Goal: Task Accomplishment & Management: Manage account settings

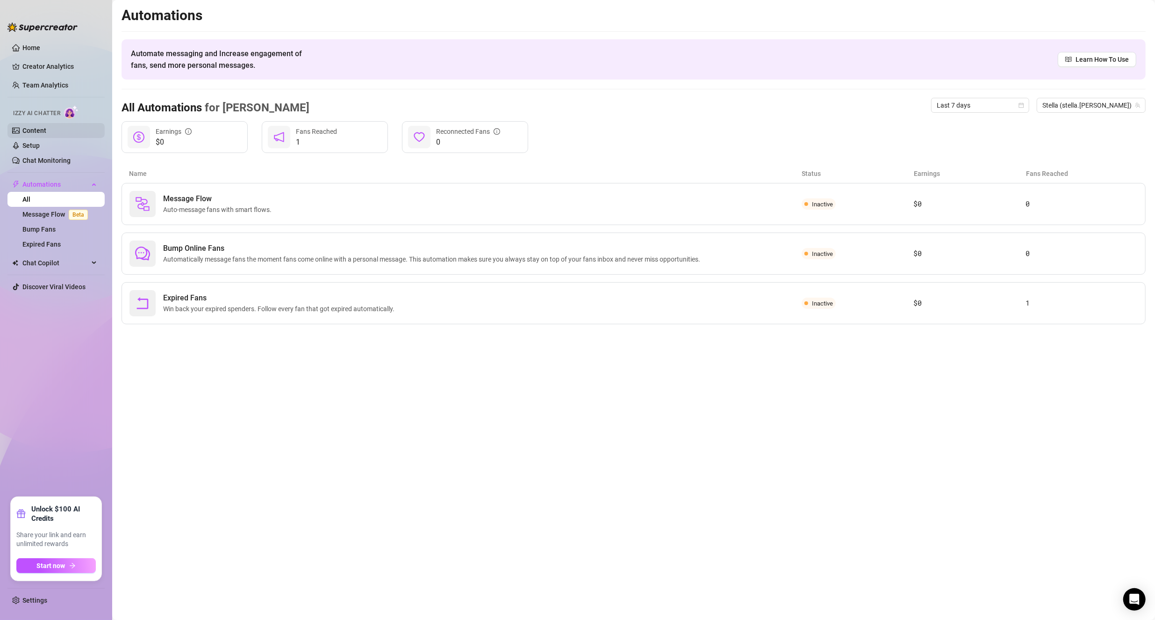
click at [29, 130] on link "Content" at bounding box center [34, 130] width 24 height 7
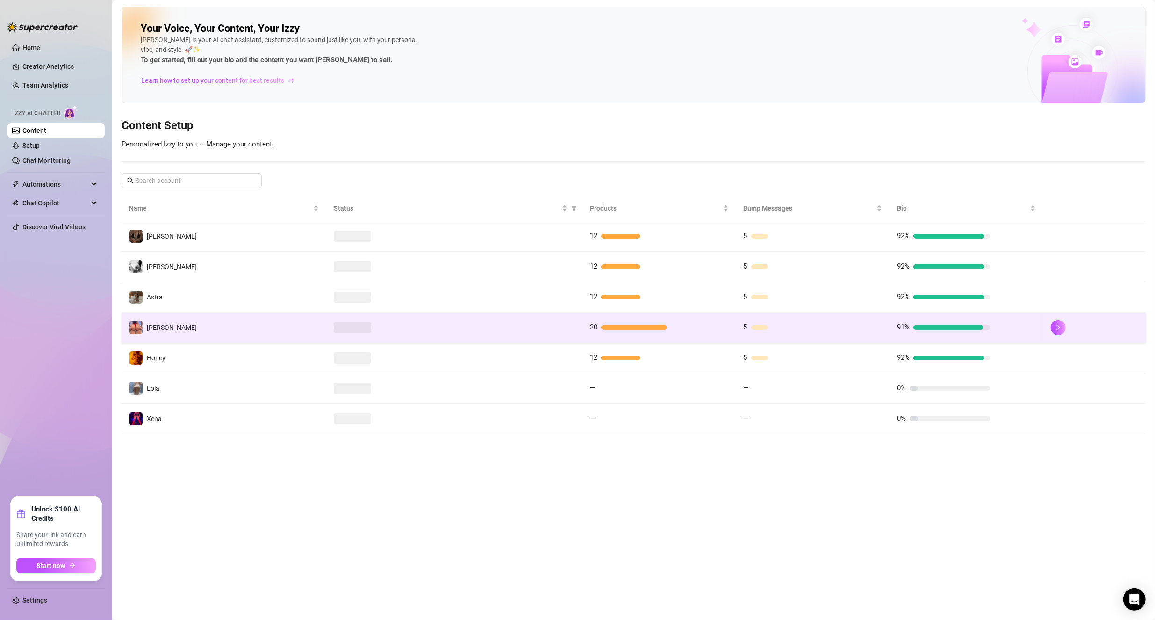
click at [232, 322] on td "[PERSON_NAME]" at bounding box center [224, 327] width 205 height 30
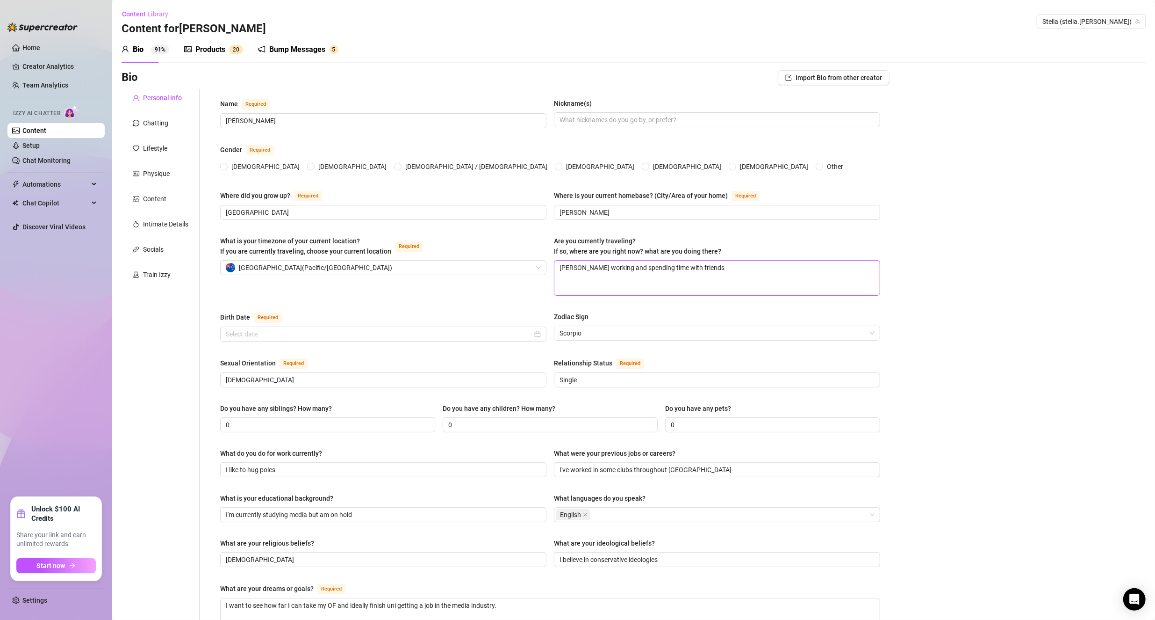
radio input "true"
type input "[DATE]"
click at [557, 270] on textarea "[PERSON_NAME] working and spending time with friends" at bounding box center [717, 277] width 325 height 35
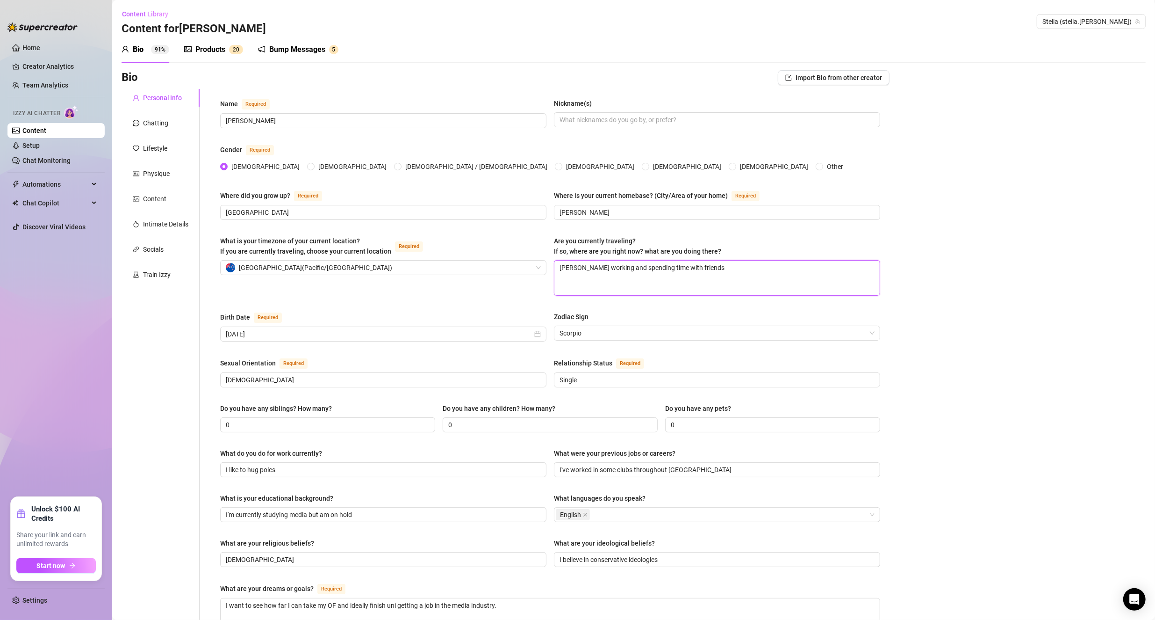
click at [557, 273] on textarea "[PERSON_NAME] working and spending time with friends" at bounding box center [717, 277] width 325 height 35
type textarea "A"
type textarea "Al"
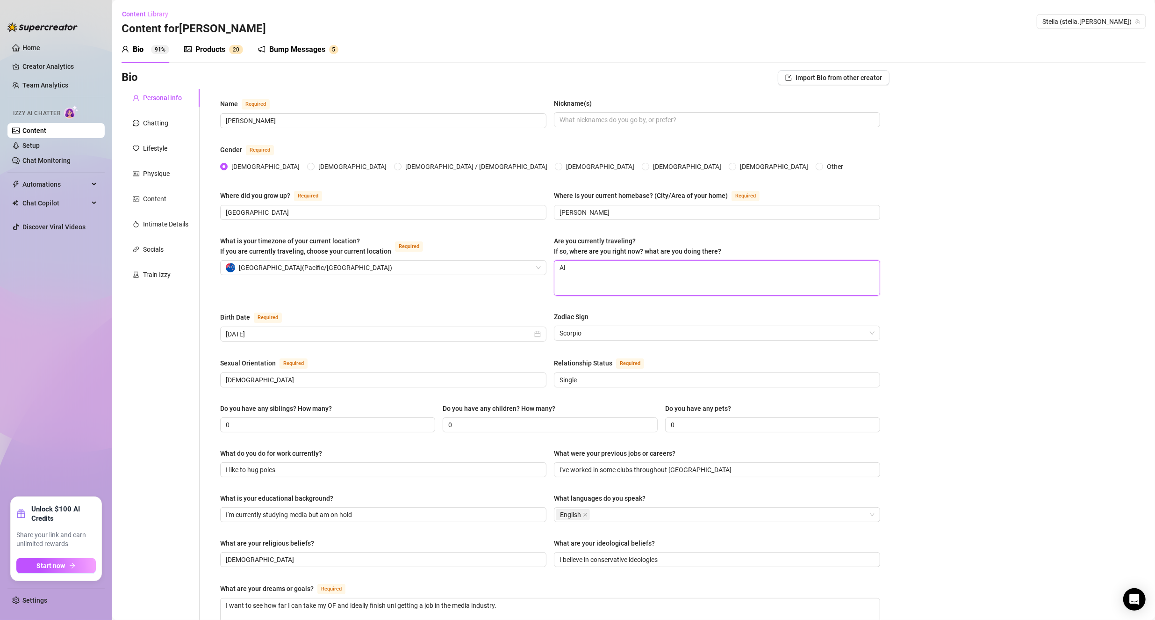
type textarea "Alb"
type textarea "[PERSON_NAME]"
type textarea "[GEOGRAPHIC_DATA]"
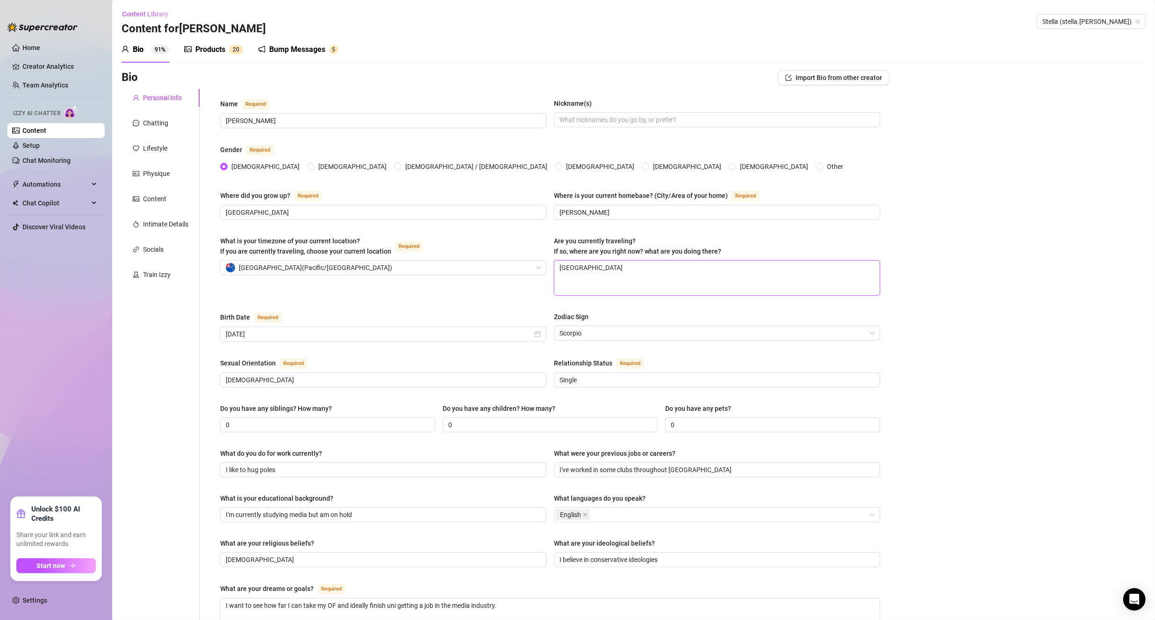
type textarea "Albany f"
type textarea "Albany fo"
type textarea "[GEOGRAPHIC_DATA] for"
type textarea "[GEOGRAPHIC_DATA] for wo"
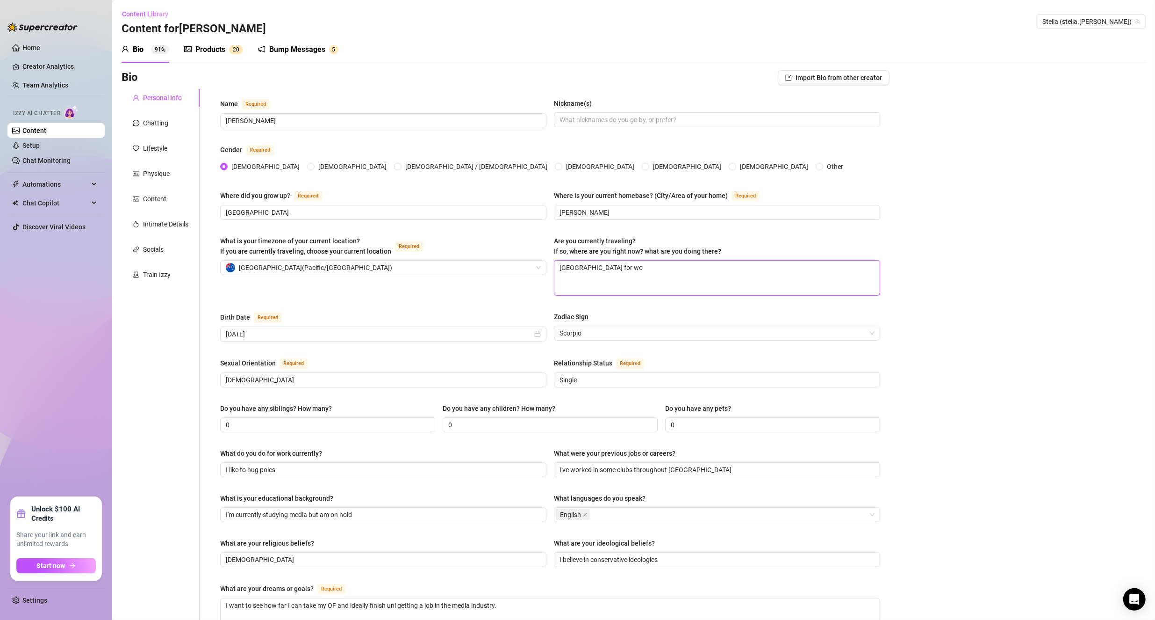
type textarea "Albany for wor"
type textarea "Albany for work"
type textarea "Albany for work."
type textarea "Albany for work. B"
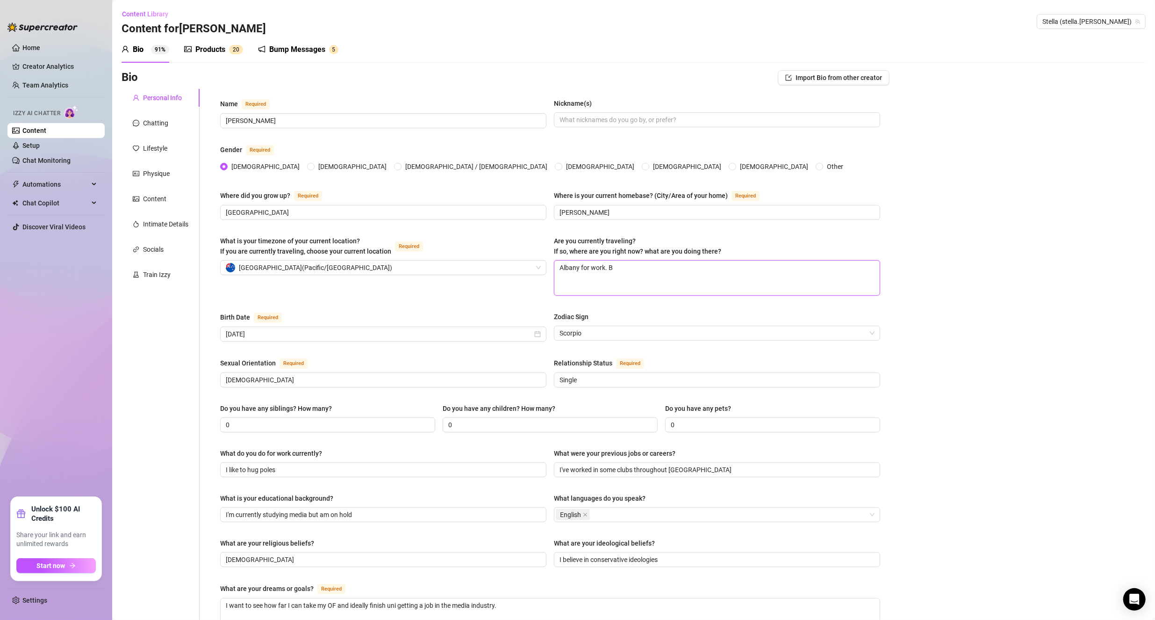
type textarea "Albany for work. Bu"
type textarea "Albany for work. But"
type textarea "Albany for work. But a"
type textarea "Albany for work. But am"
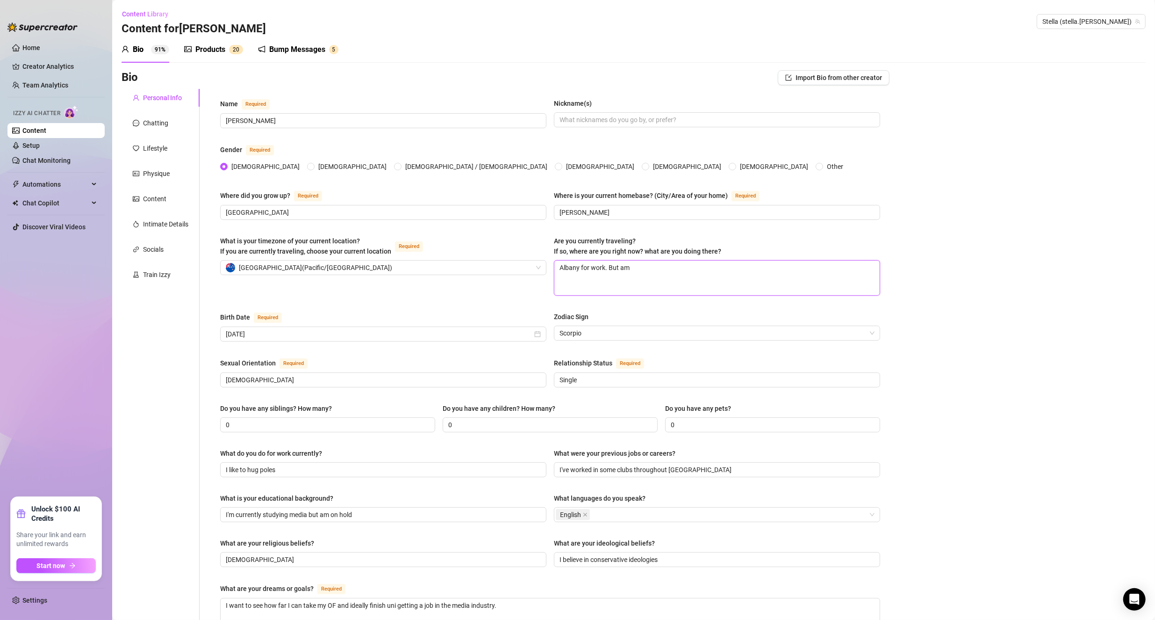
type textarea "Albany for work. But am"
type textarea "Albany for work. But am a"
type textarea "Albany for work. But am ab"
type textarea "Albany for work. But am abo"
type textarea "Albany for work. But am abou"
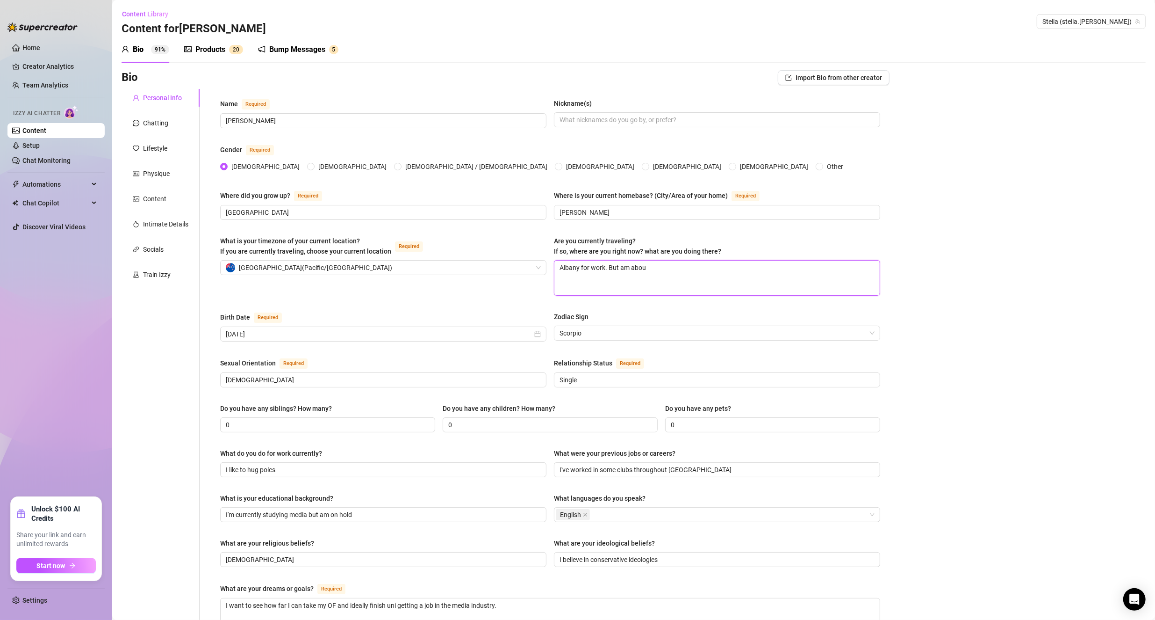
type textarea "Albany for work. But am about"
type textarea "Albany for work. But am about t"
type textarea "Albany for work. But am about to"
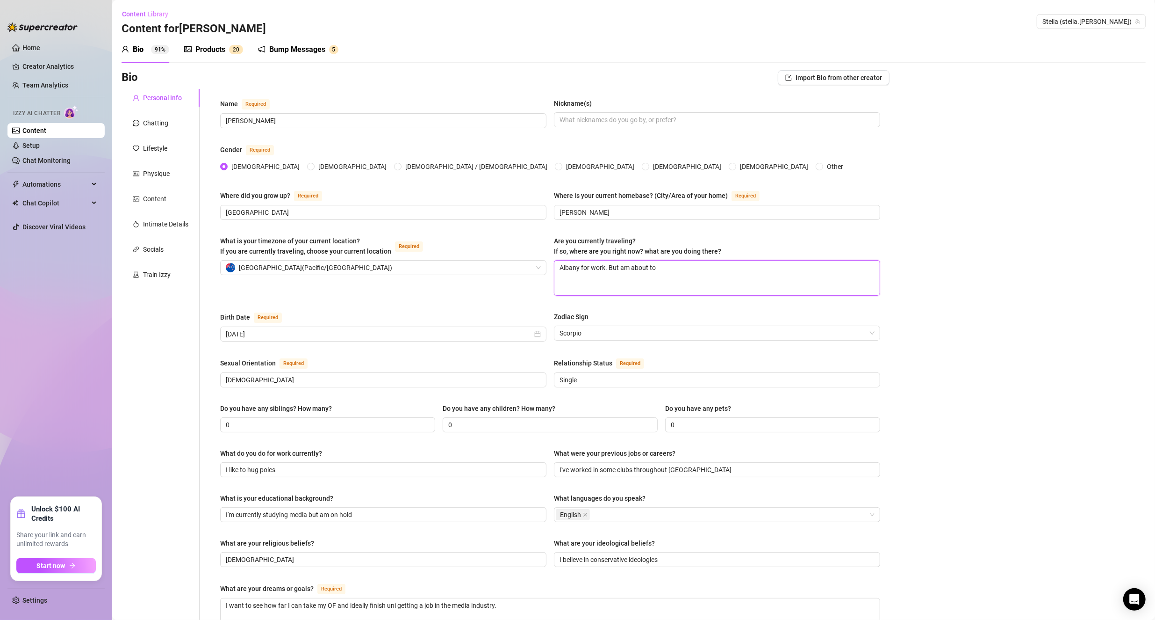
type textarea "Albany for work. But am about to b"
type textarea "Albany for work. But am about to be"
type textarea "Albany for work. But am about to be i"
type textarea "Albany for work. But am about to be in"
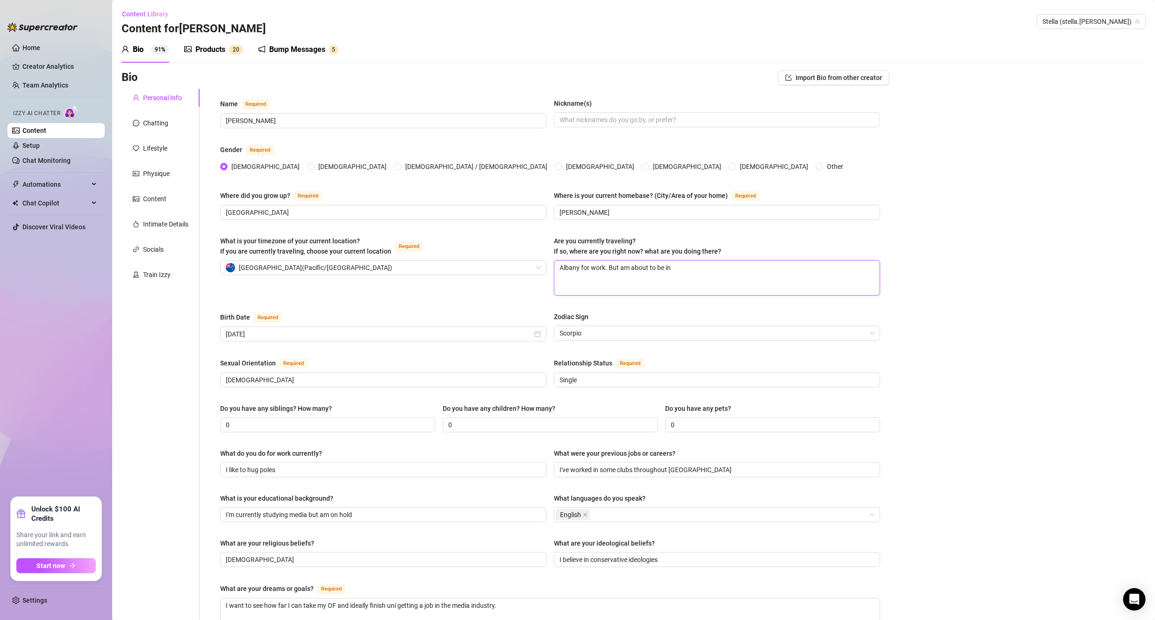
type textarea "Albany for work. But am about to be in"
type textarea "Albany for work. But am about to be in A"
type textarea "Albany for work. But am about to be in Au"
type textarea "Albany for work. But am about to be in Aus"
type textarea "Albany for work. But am about to be in [GEOGRAPHIC_DATA]"
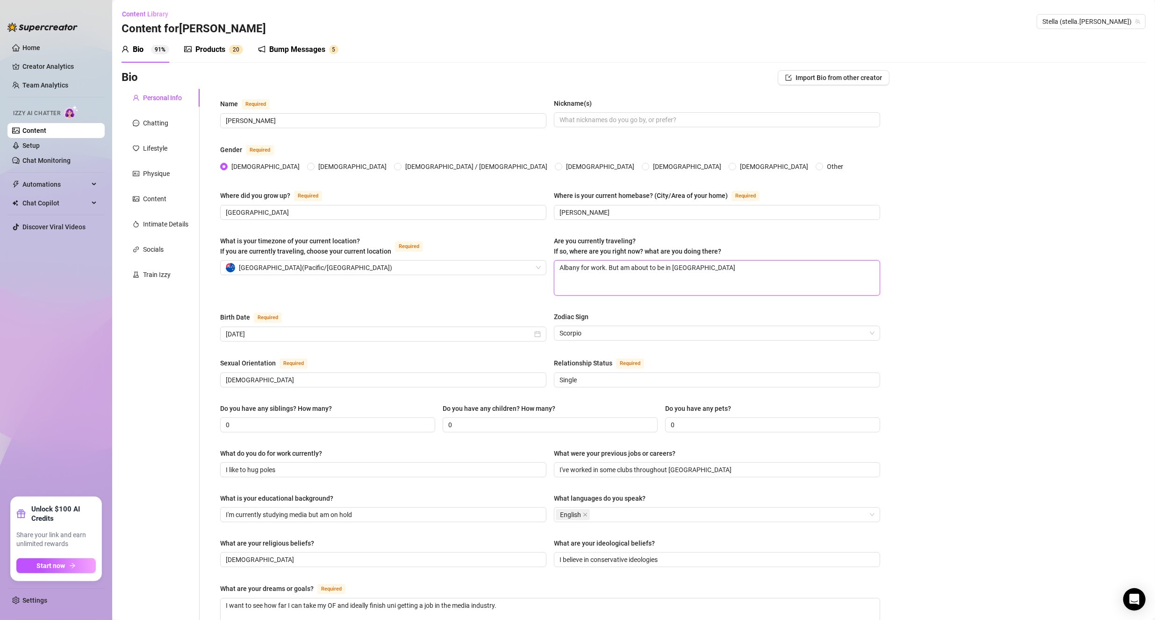
type textarea "Albany for work. But am about to be in [GEOGRAPHIC_DATA]"
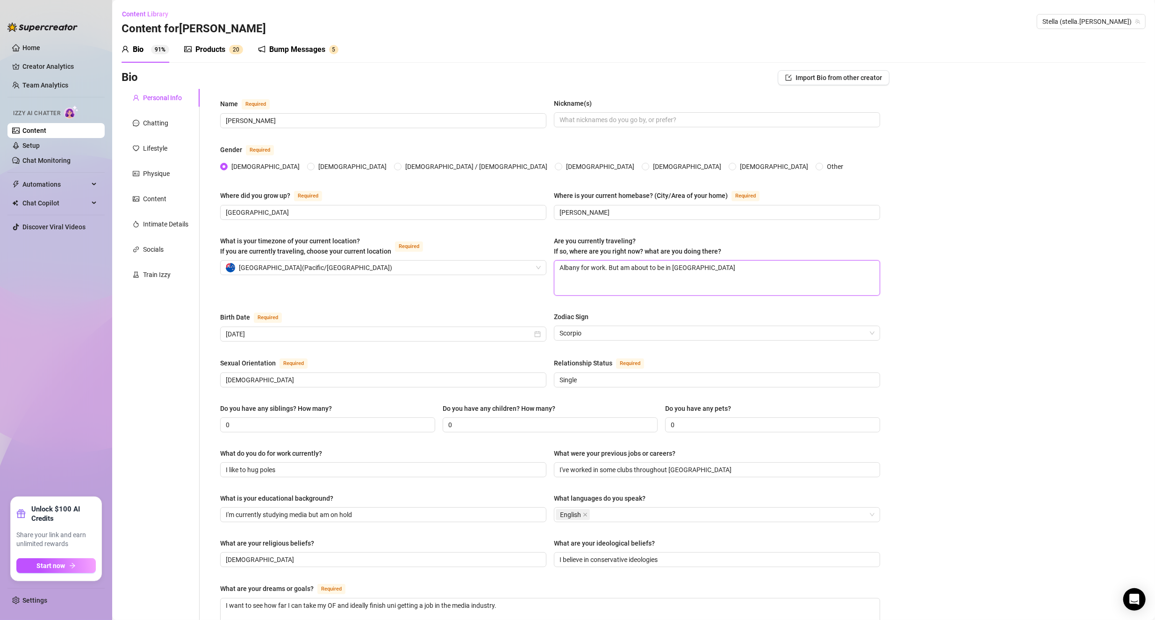
type textarea "Albany for work. But am about to be in [GEOGRAPHIC_DATA]"
type textarea "Albany for work. But am about to be in [GEOGRAPHIC_DATA] i"
type textarea "Albany for work. But am about to be in [GEOGRAPHIC_DATA] in"
type textarea "Albany for work. But am about to be in [GEOGRAPHIC_DATA] in a"
type textarea "Albany for work. But am about to be in [GEOGRAPHIC_DATA] in a f"
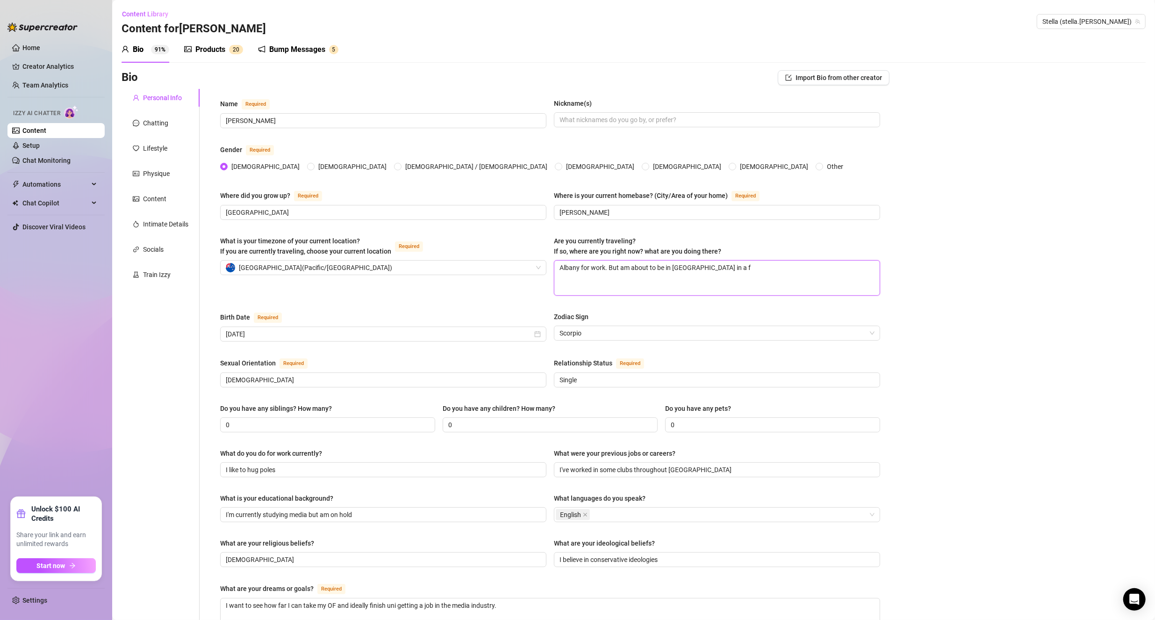
type textarea "Albany for work. But am about to be in [GEOGRAPHIC_DATA] in a fe"
type textarea "Albany for work. But am about to be in [GEOGRAPHIC_DATA] in a few"
type textarea "Albany for work. But am about to be in [GEOGRAPHIC_DATA] in a few d"
type textarea "Albany for work. But am about to be in [GEOGRAPHIC_DATA] in a few da"
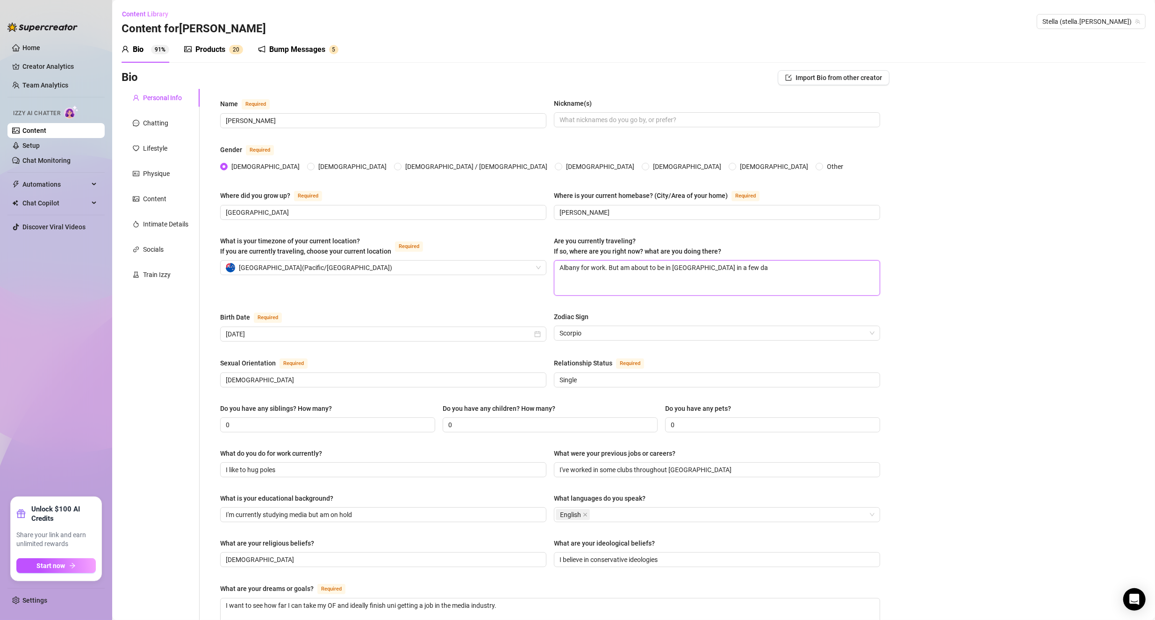
type textarea "Albany for work. But am about to be in [GEOGRAPHIC_DATA] in a few day"
type textarea "Albany for work. But am about to be in [GEOGRAPHIC_DATA] in a few days"
click at [557, 266] on textarea "Albany for work. But am about to be in [GEOGRAPHIC_DATA] in a few days" at bounding box center [717, 277] width 325 height 35
type textarea "Albany for work. But am about to be in [GEOGRAPHIC_DATA] in a few days"
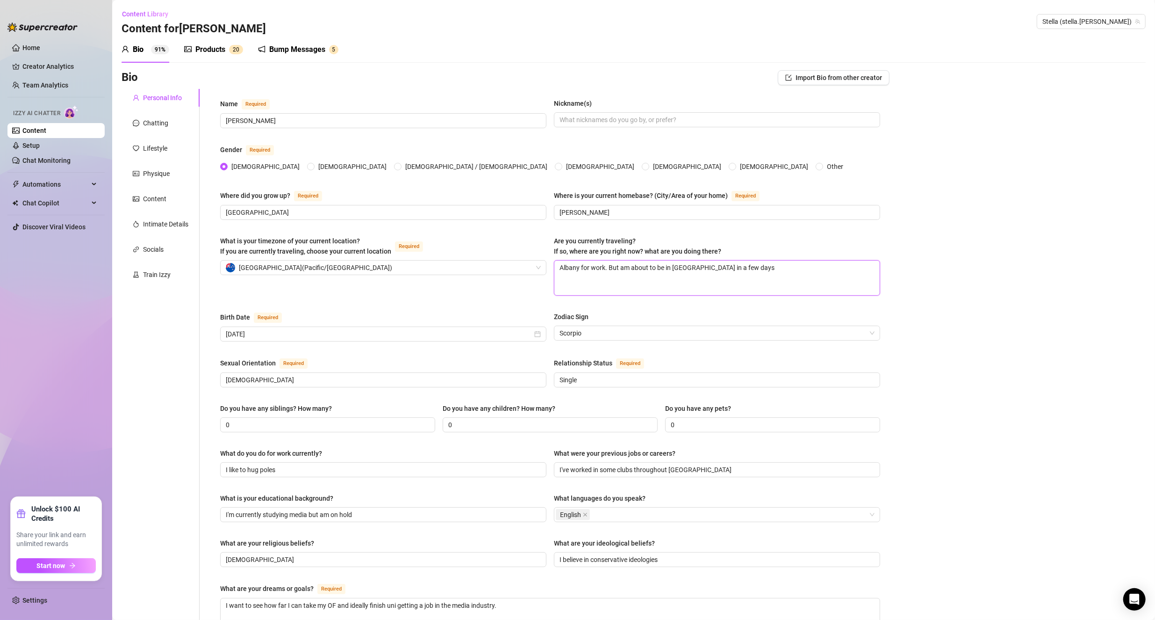
type textarea "J [GEOGRAPHIC_DATA] for work. But am about to be in [GEOGRAPHIC_DATA] in a few …"
type textarea "Ju [GEOGRAPHIC_DATA] for work. But am about to be in [GEOGRAPHIC_DATA] in a few…"
type textarea "[DEMOGRAPHIC_DATA] [GEOGRAPHIC_DATA] for work. But am about to be in [GEOGRAPHI…"
type textarea "Just [GEOGRAPHIC_DATA] for work. But am about to be in [GEOGRAPHIC_DATA] in a f…"
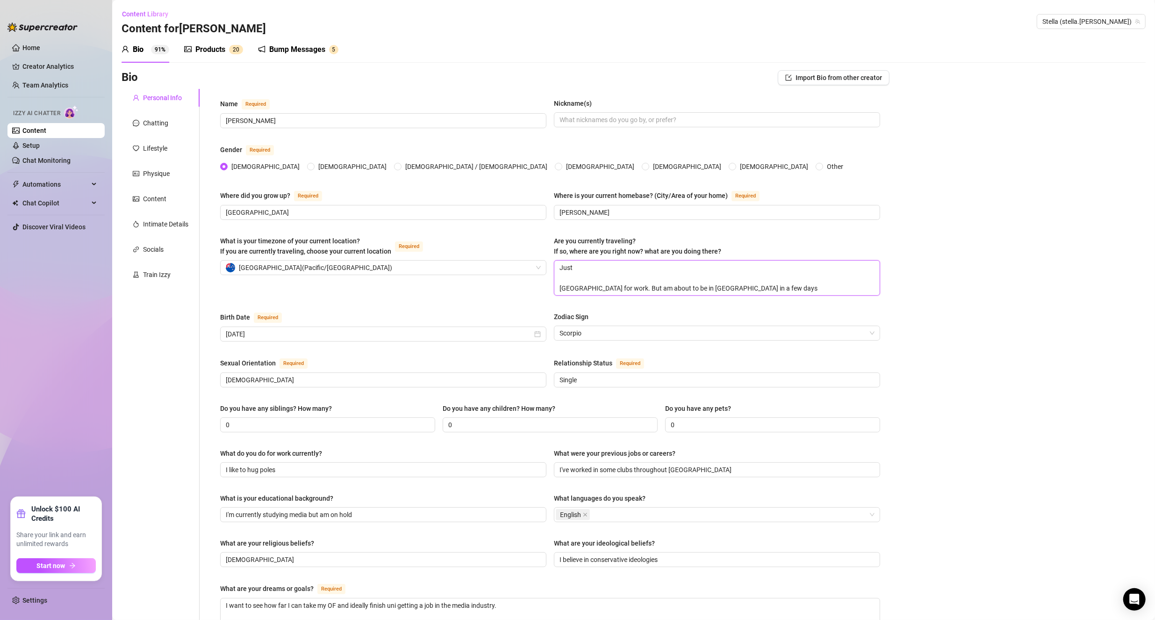
type textarea "Just t [GEOGRAPHIC_DATA] for work. But am about to be in [GEOGRAPHIC_DATA] in a…"
type textarea "Just te [GEOGRAPHIC_DATA] for work. But am about to be in [GEOGRAPHIC_DATA] in …"
type textarea "Just tel [GEOGRAPHIC_DATA] for work. But am about to be in [GEOGRAPHIC_DATA] in…"
type textarea "Just tell [GEOGRAPHIC_DATA] for work. But am about to be in [GEOGRAPHIC_DATA] i…"
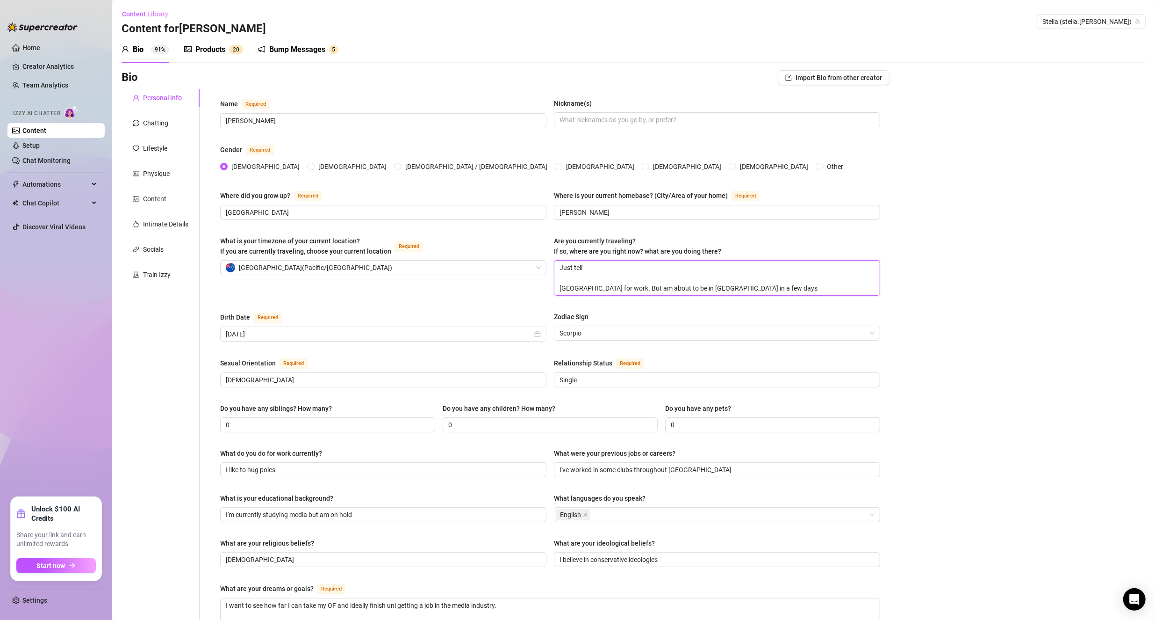
type textarea "Just tell t [GEOGRAPHIC_DATA] for work. But am about to be in [GEOGRAPHIC_DATA]…"
type textarea "Just tell th [GEOGRAPHIC_DATA] for work. But am about to be in [GEOGRAPHIC_DATA…"
type textarea "Just tell the [GEOGRAPHIC_DATA] for work. But am about to be in [GEOGRAPHIC_DAT…"
type textarea "Just tell them [GEOGRAPHIC_DATA] for work. But am about to be in [GEOGRAPHIC_DA…"
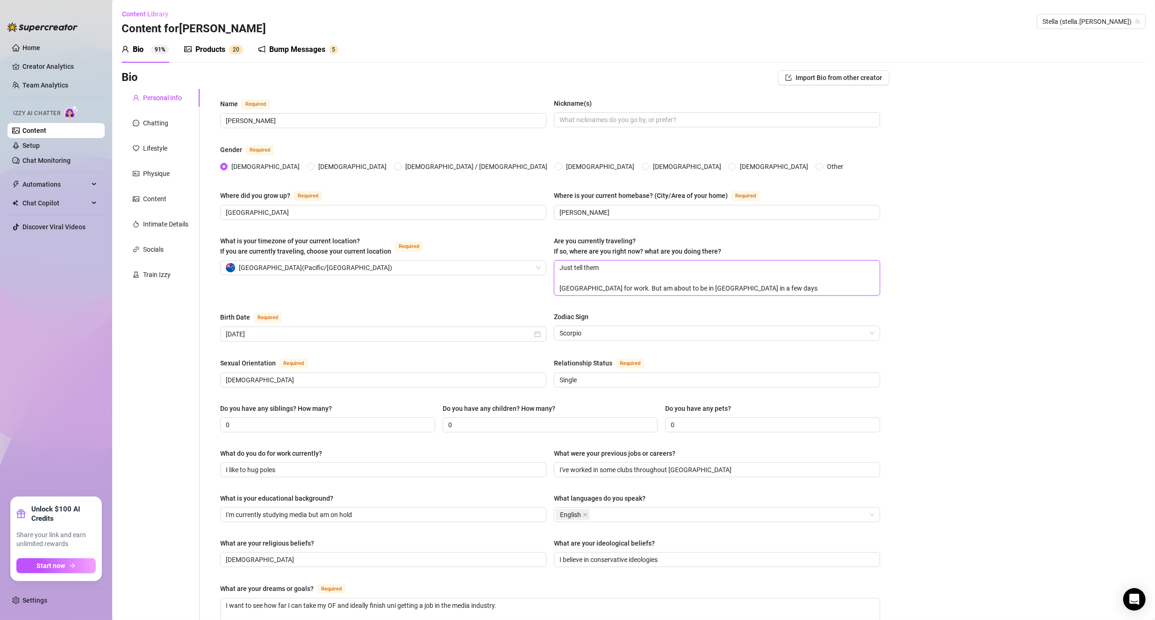
type textarea "Just tell them I [GEOGRAPHIC_DATA] for work. But am about to be in [GEOGRAPHIC_…"
type textarea "Just tell them I a [GEOGRAPHIC_DATA] for work. But am about to be in [GEOGRAPHI…"
type textarea "Just tell them I am [GEOGRAPHIC_DATA] for work. But am about to be in [GEOGRAPH…"
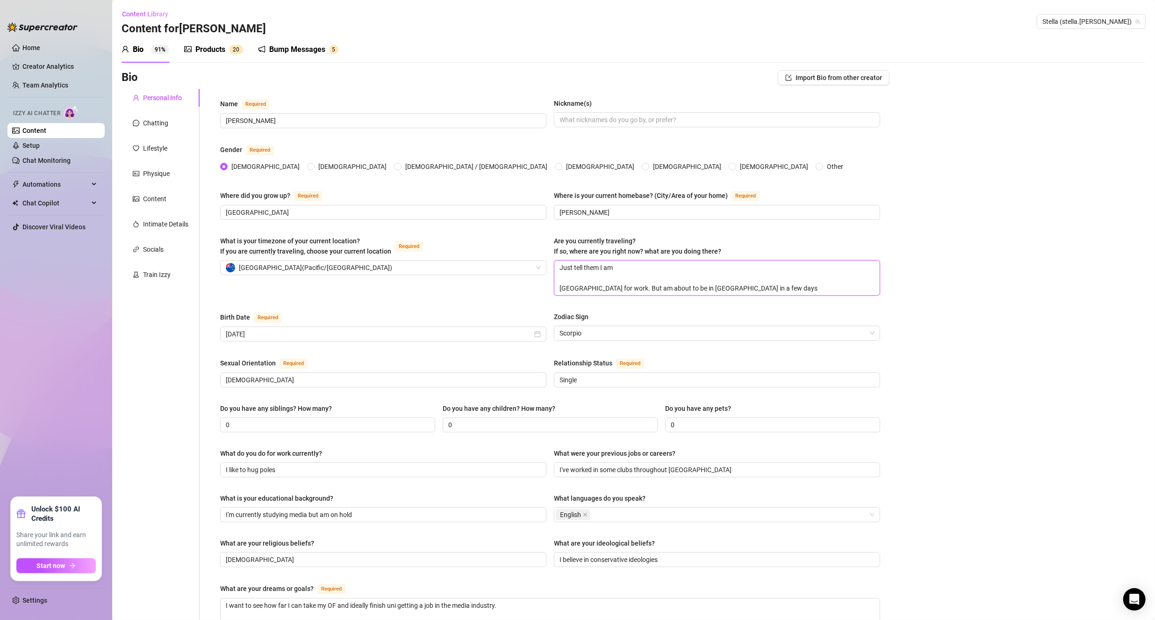
type textarea "Just tell them I am w [GEOGRAPHIC_DATA] for work. But am about to be in [GEOGRA…"
type textarea "Just tell them I am wh [GEOGRAPHIC_DATA] for work. But am about to be in [GEOGR…"
type textarea "Just tell them I am whe [GEOGRAPHIC_DATA] for work. But am about to be in [GEOG…"
type textarea "Just tell them I am wher [GEOGRAPHIC_DATA] for work. But am about to be in [GEO…"
type textarea "Just tell them I am where [GEOGRAPHIC_DATA] for work. But am about to be in [GE…"
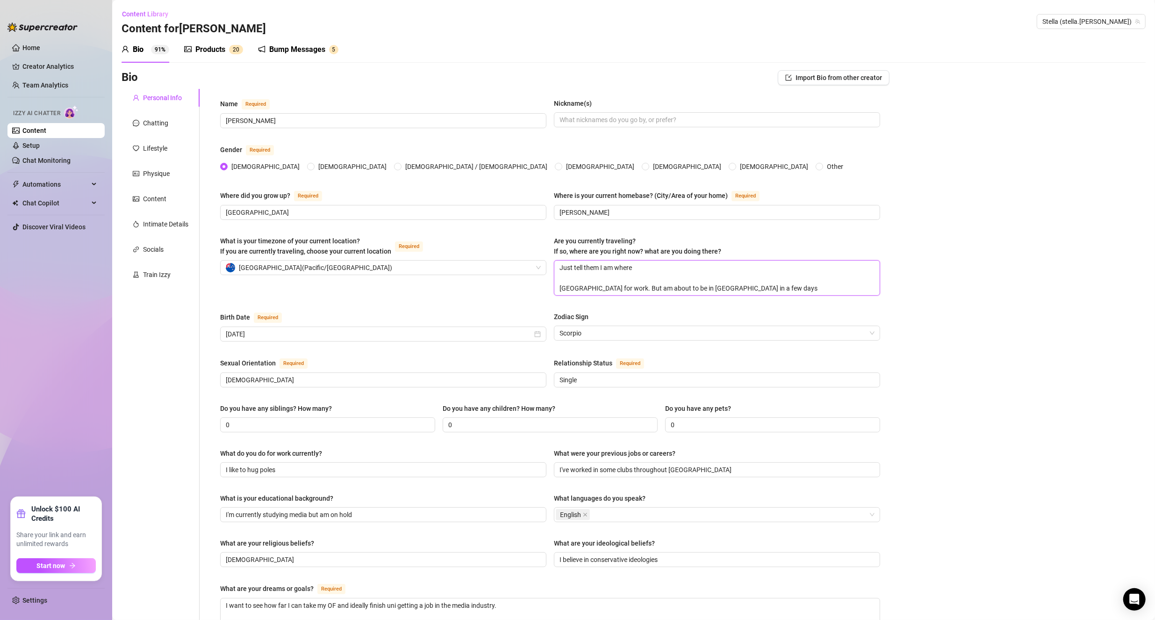
type textarea "Just tell them I am wheree [GEOGRAPHIC_DATA] for work. But am about to be in [G…"
type textarea "Just tell them I am whereev [GEOGRAPHIC_DATA] for work. But am about to be in […"
type textarea "Just tell them I am whereever [GEOGRAPHIC_DATA] for work. But am about to be in…"
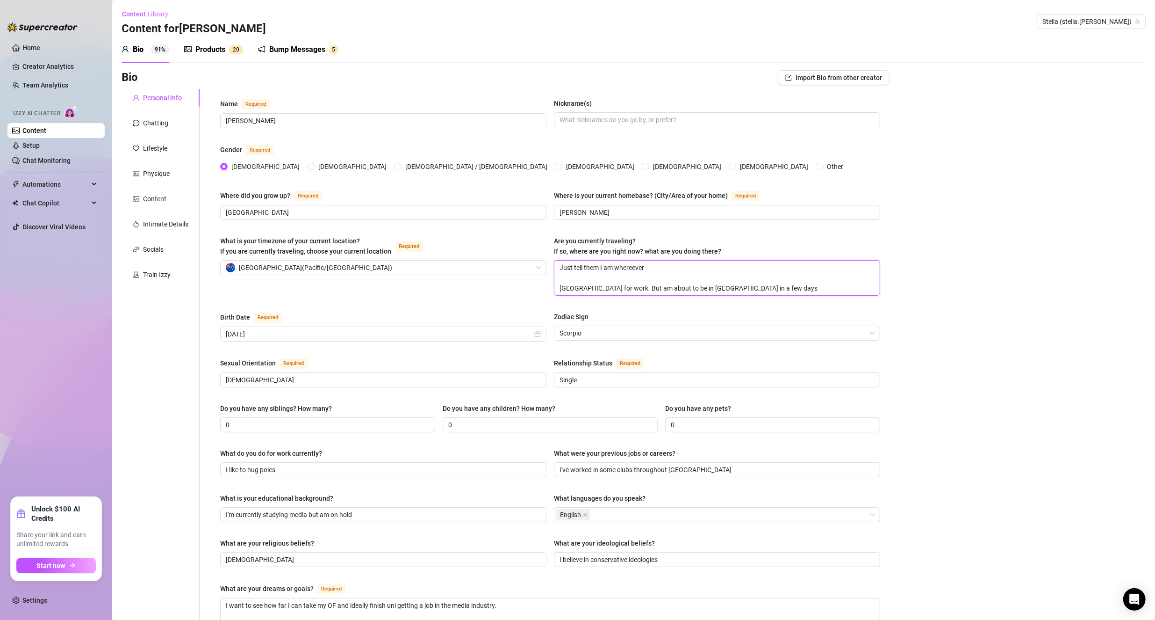
type textarea "Just tell them I am whereeve [GEOGRAPHIC_DATA] for work. But am about to be in …"
type textarea "Just tell them I am whereev [GEOGRAPHIC_DATA] for work. But am about to be in […"
type textarea "Just tell them I am wheree [GEOGRAPHIC_DATA] for work. But am about to be in [G…"
type textarea "Just tell them I am where [GEOGRAPHIC_DATA] for work. But am about to be in [GE…"
type textarea "Just tell them I am wher [GEOGRAPHIC_DATA] for work. But am about to be in [GEO…"
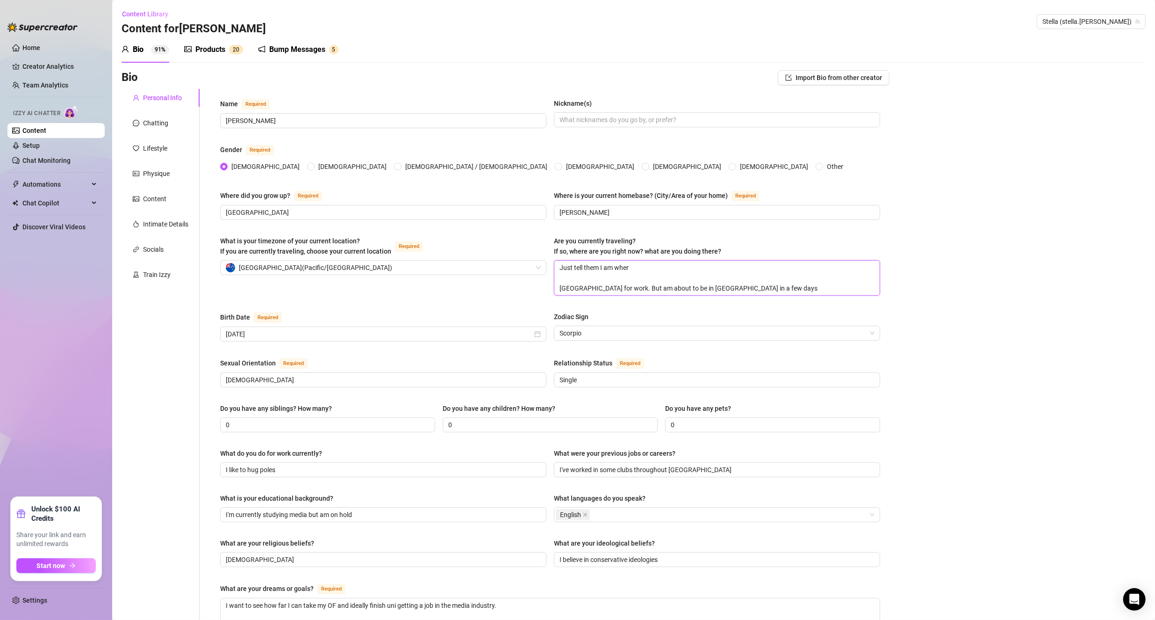
type textarea "Just tell them I am whe [GEOGRAPHIC_DATA] for work. But am about to be in [GEOG…"
type textarea "Just tell them I am wh [GEOGRAPHIC_DATA] for work. But am about to be in [GEOGR…"
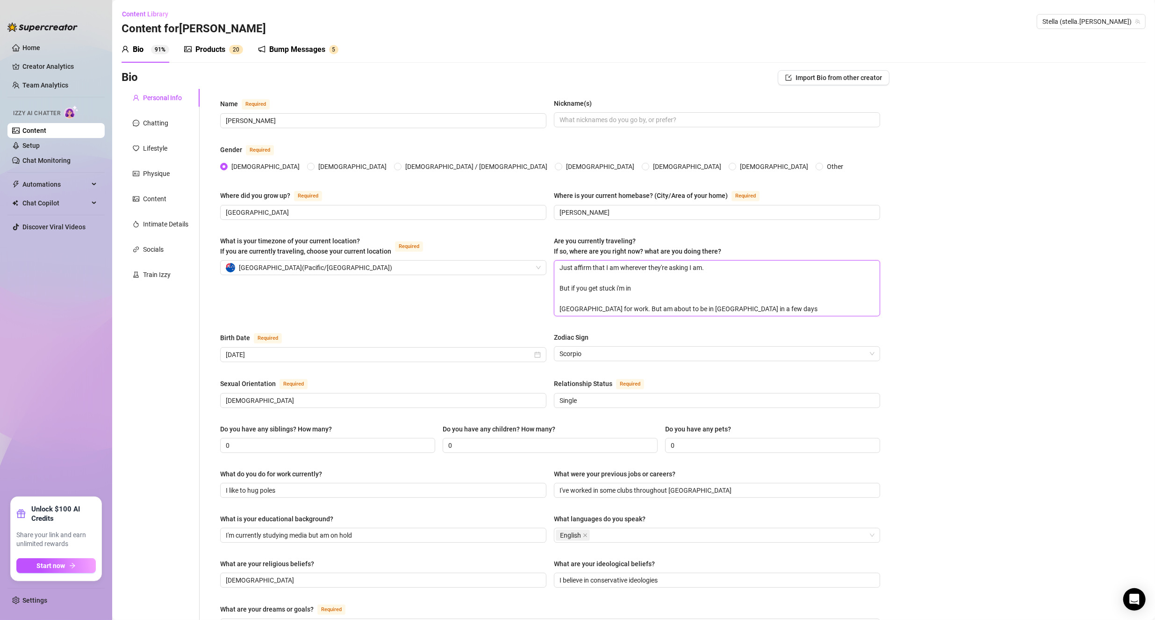
click at [557, 306] on textarea "Just affirm that I am wherever they're asking I am. But if you get stuck i'm in…" at bounding box center [717, 287] width 325 height 55
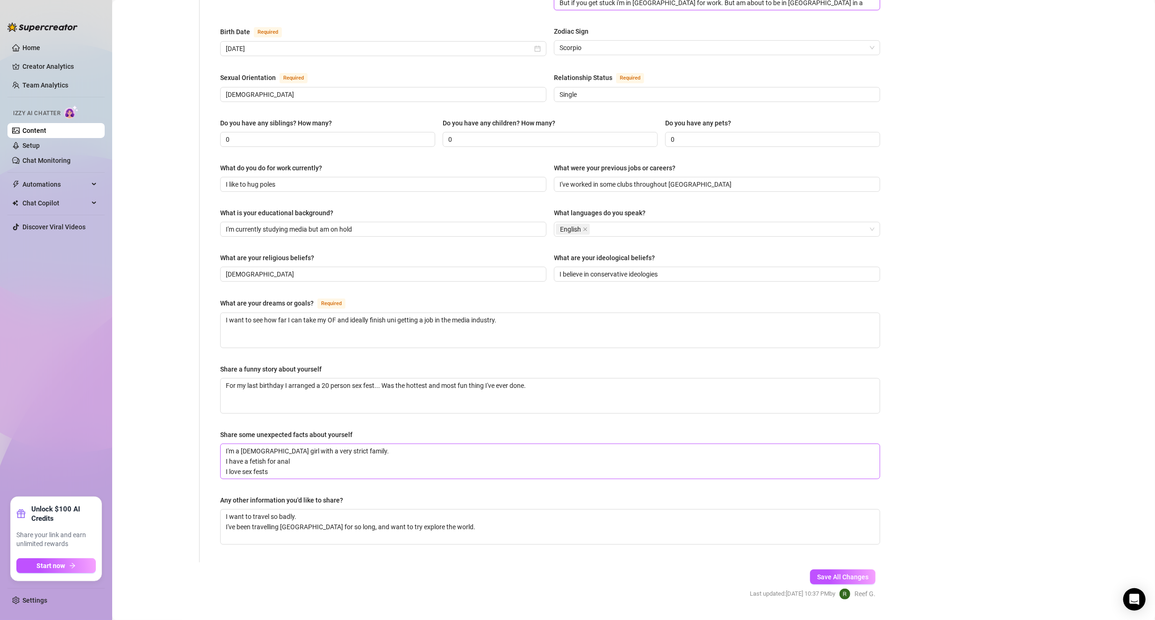
scroll to position [304, 0]
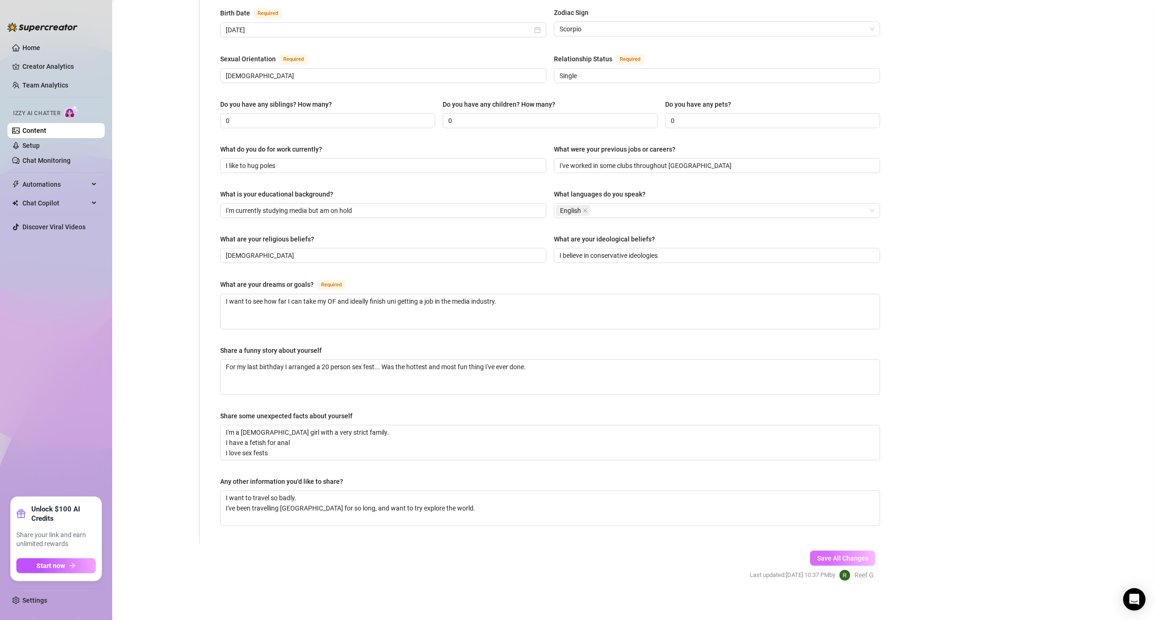
click at [557, 554] on span "Save All Changes" at bounding box center [842, 557] width 51 height 7
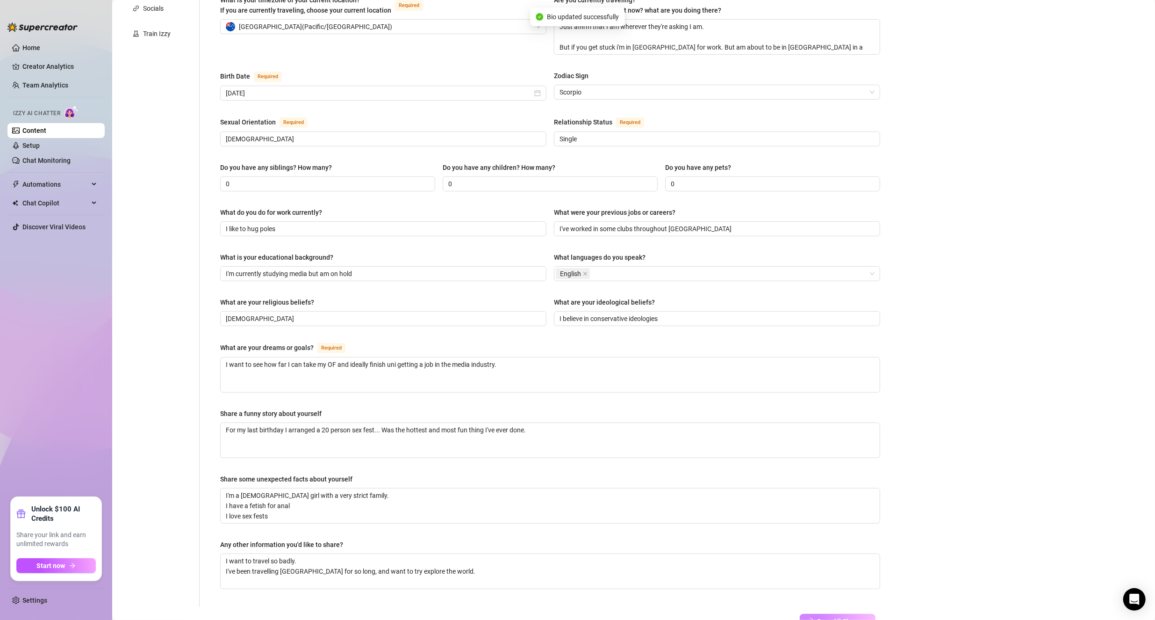
scroll to position [0, 0]
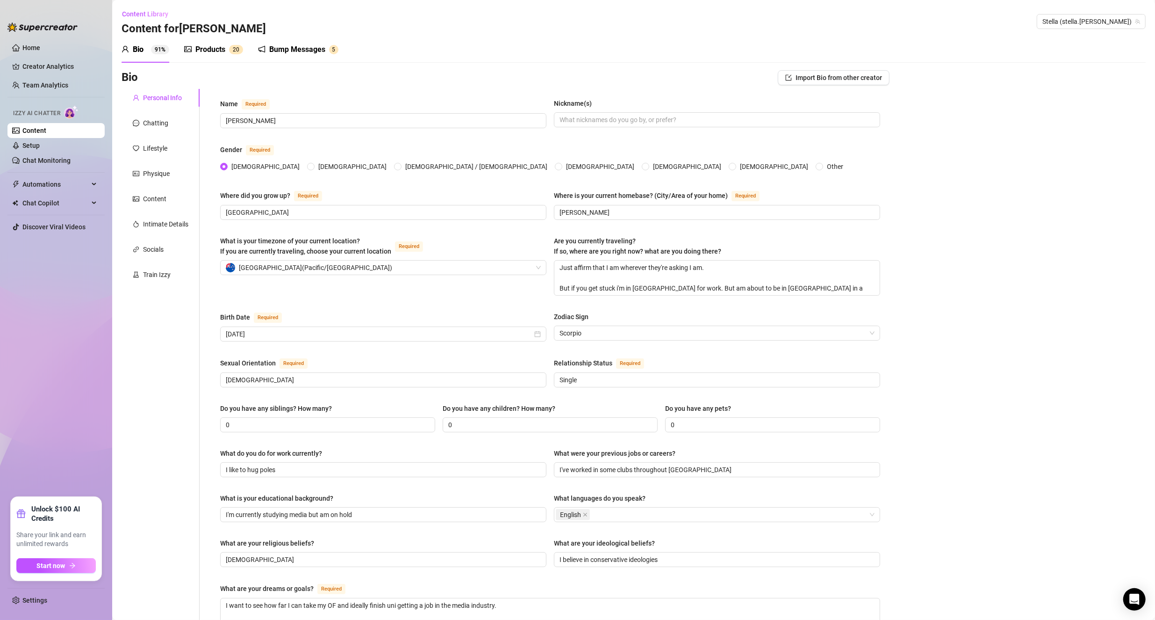
click at [46, 127] on link "Content" at bounding box center [34, 130] width 24 height 7
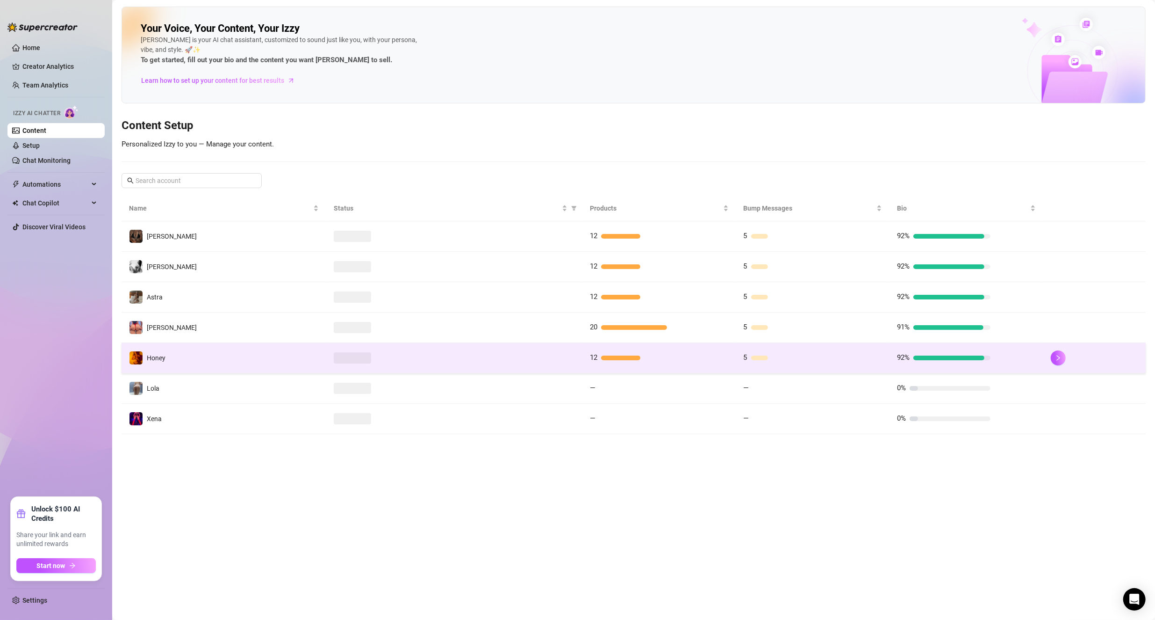
click at [225, 355] on td "Honey" at bounding box center [224, 358] width 205 height 30
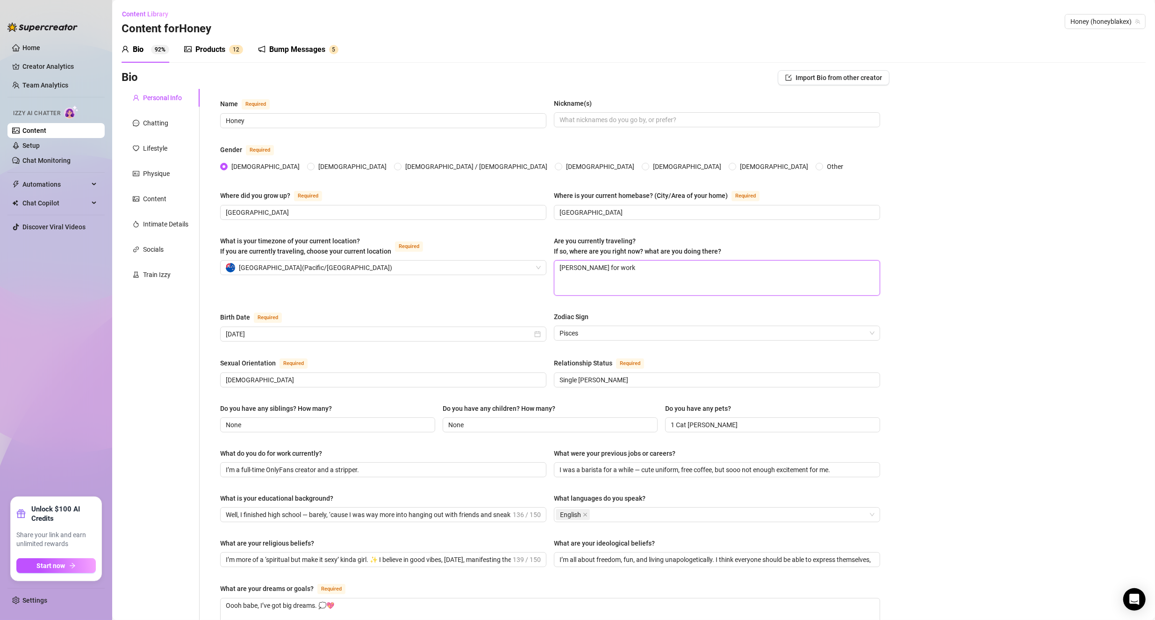
click at [557, 265] on textarea "[PERSON_NAME] for work" at bounding box center [717, 277] width 325 height 35
click at [557, 272] on textarea "[PERSON_NAME] for work" at bounding box center [717, 277] width 325 height 35
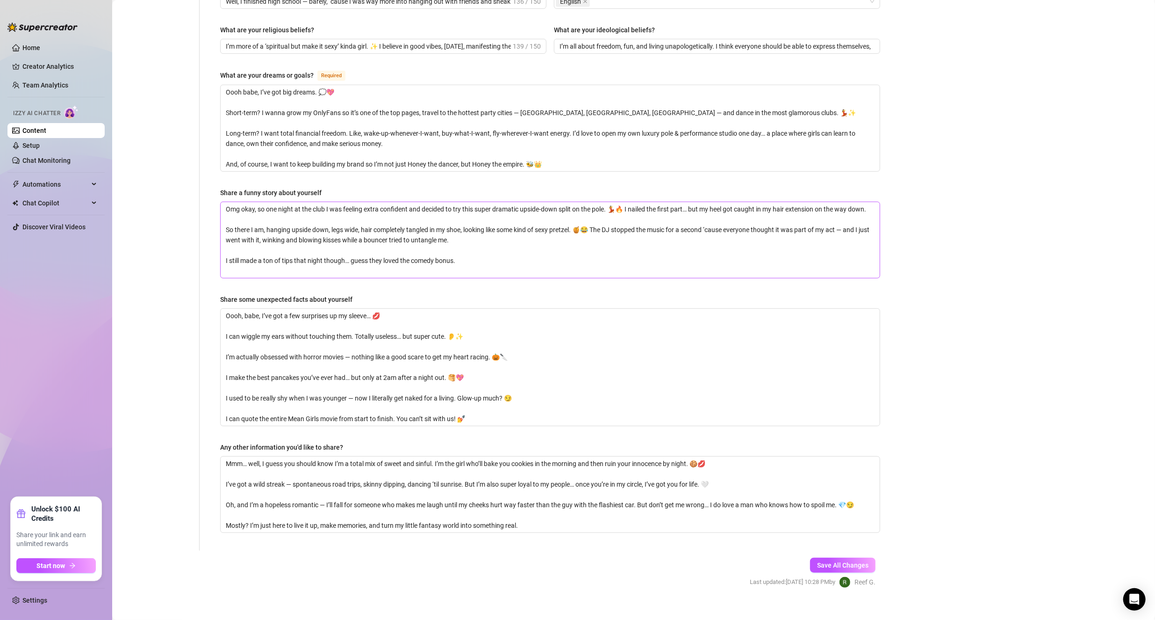
scroll to position [520, 0]
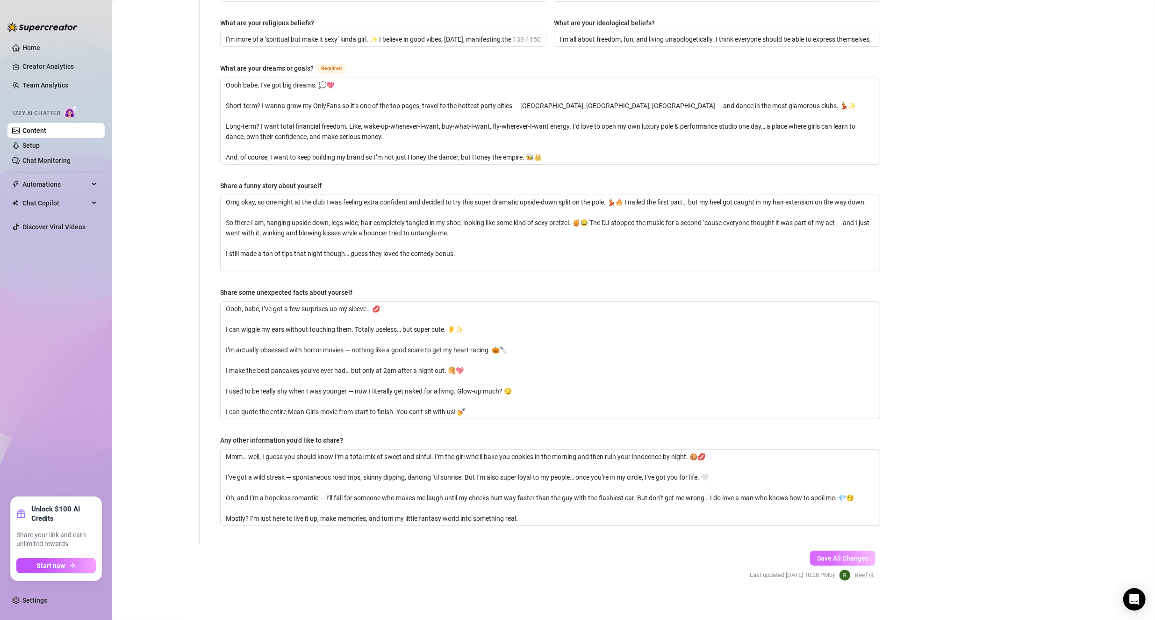
click at [557, 554] on span "Save All Changes" at bounding box center [842, 557] width 51 height 7
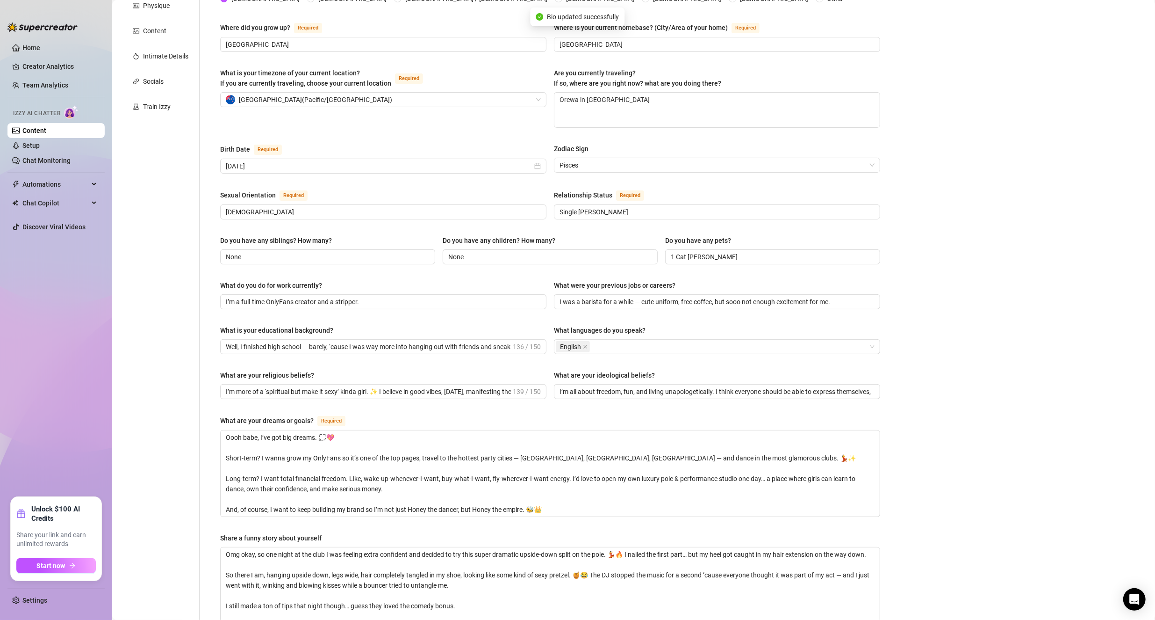
scroll to position [0, 0]
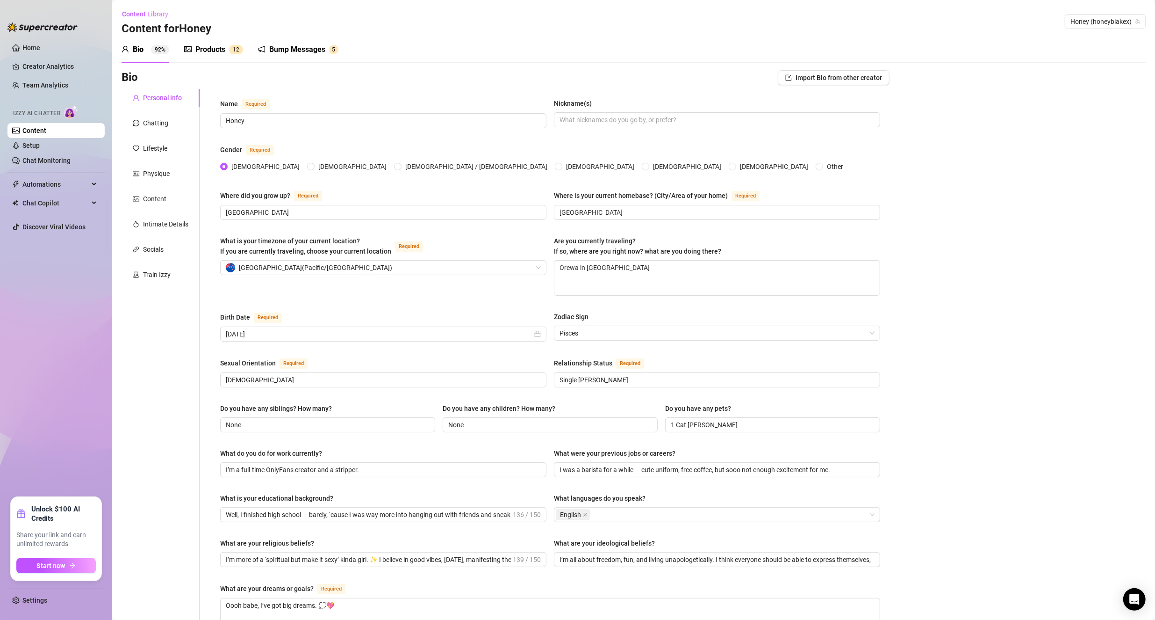
click at [58, 122] on div "Izzy AI Chatter" at bounding box center [55, 111] width 99 height 21
click at [46, 127] on link "Content" at bounding box center [34, 130] width 24 height 7
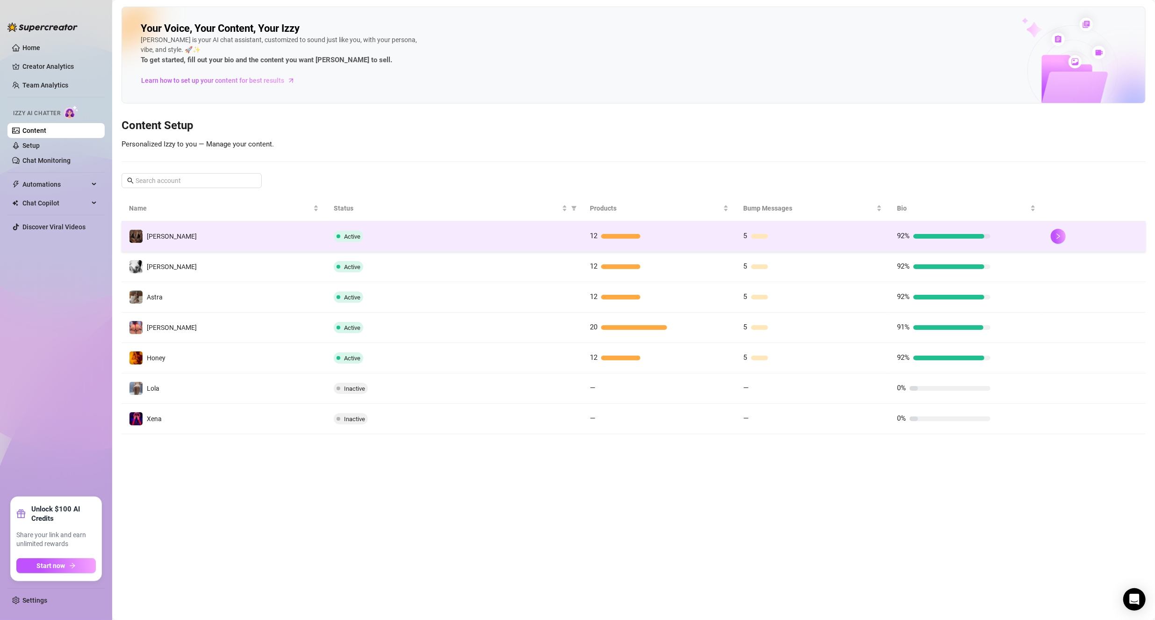
click at [214, 235] on td "[PERSON_NAME]" at bounding box center [224, 236] width 205 height 30
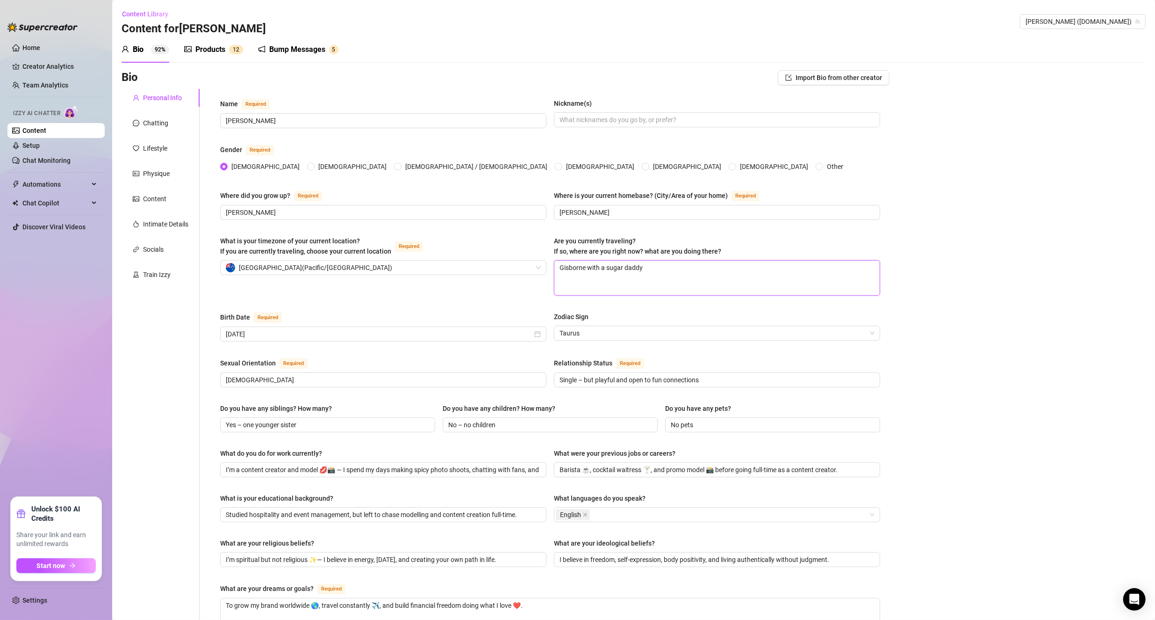
click at [557, 280] on textarea "Gisborne with a sugar daddy" at bounding box center [717, 277] width 325 height 35
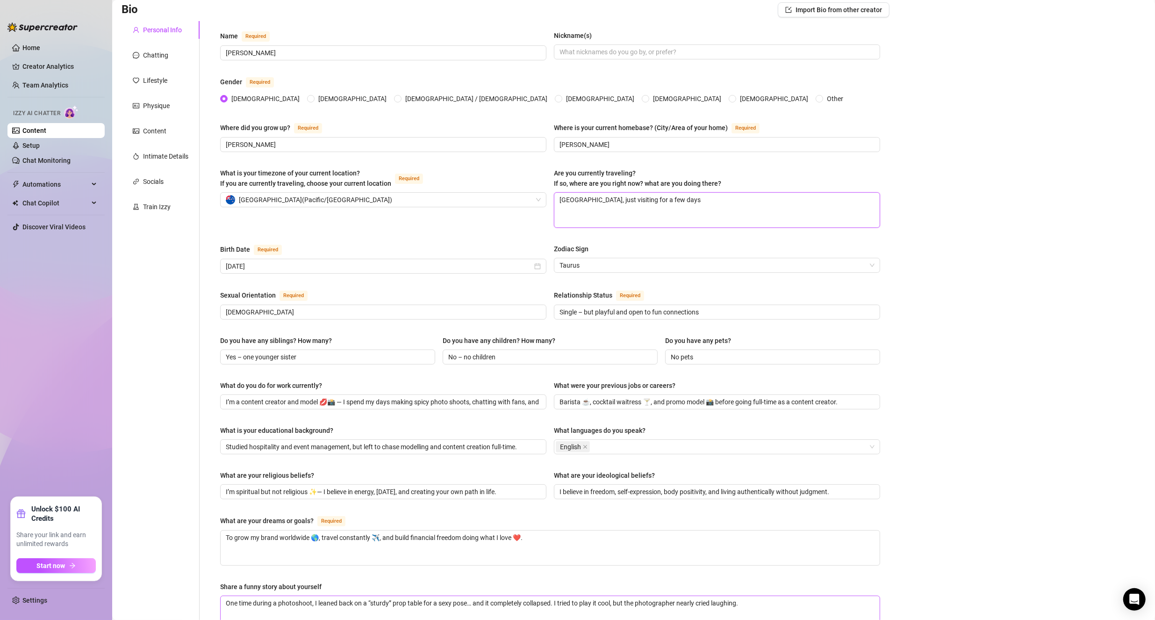
scroll to position [345, 0]
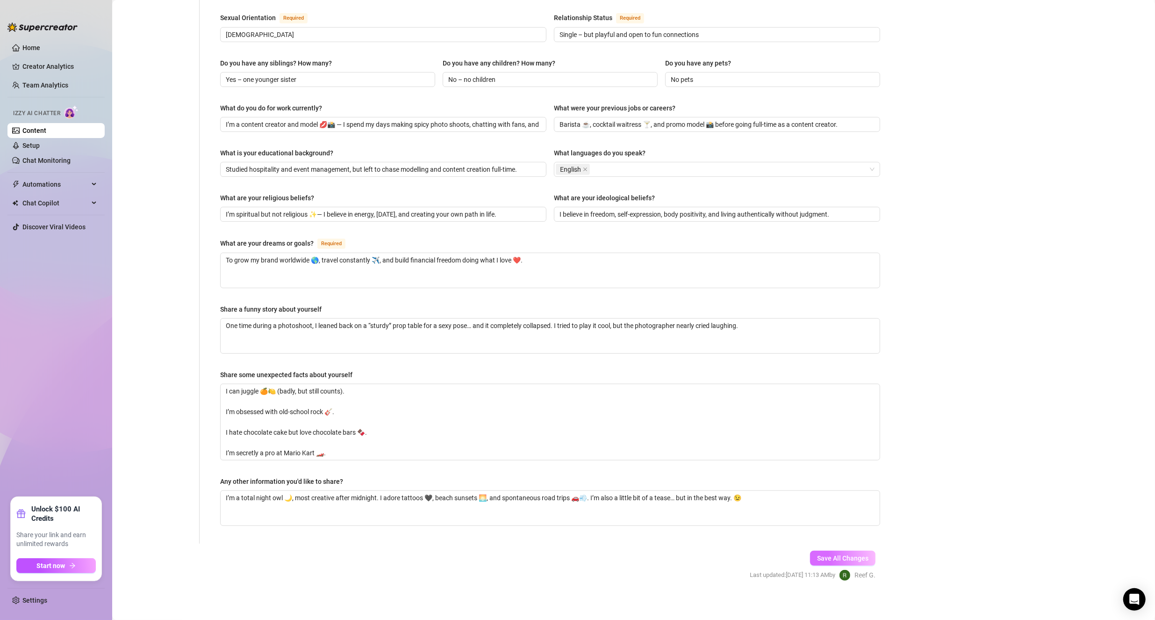
click at [557, 556] on button "Save All Changes" at bounding box center [842, 557] width 65 height 15
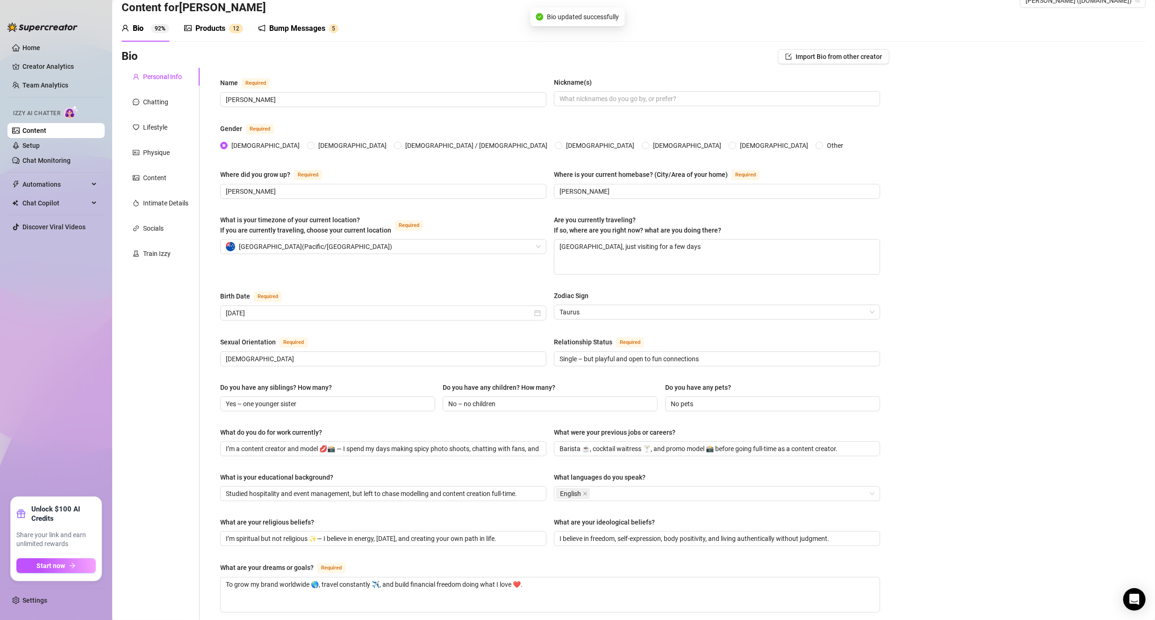
scroll to position [18, 0]
click at [39, 133] on link "Content" at bounding box center [34, 130] width 24 height 7
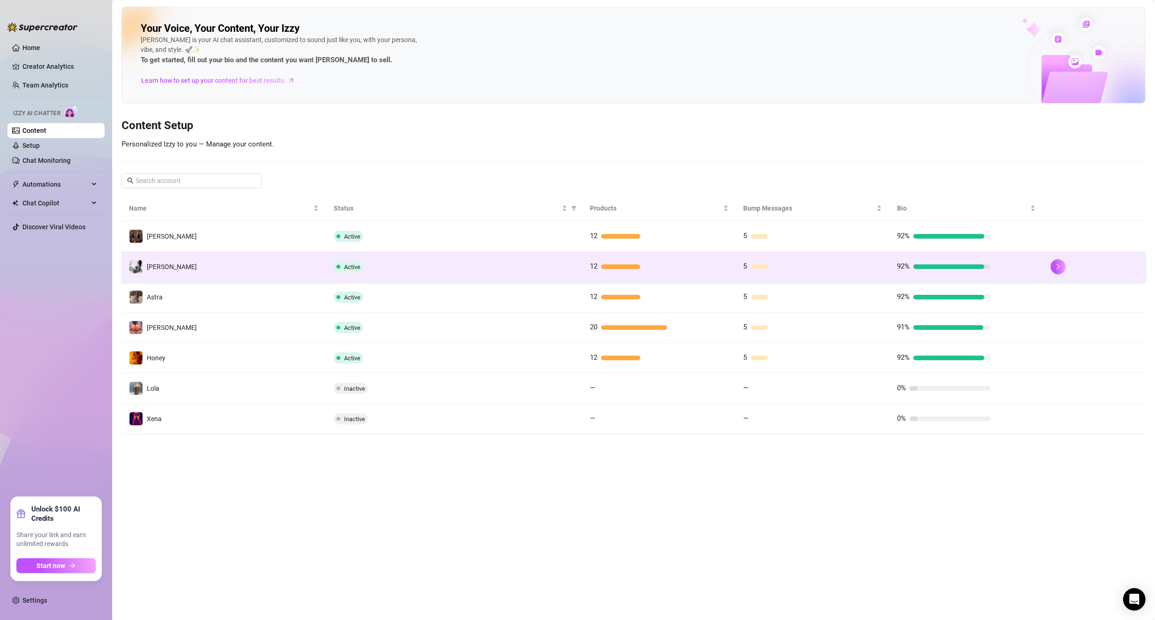
click at [197, 260] on td "[PERSON_NAME]" at bounding box center [224, 267] width 205 height 30
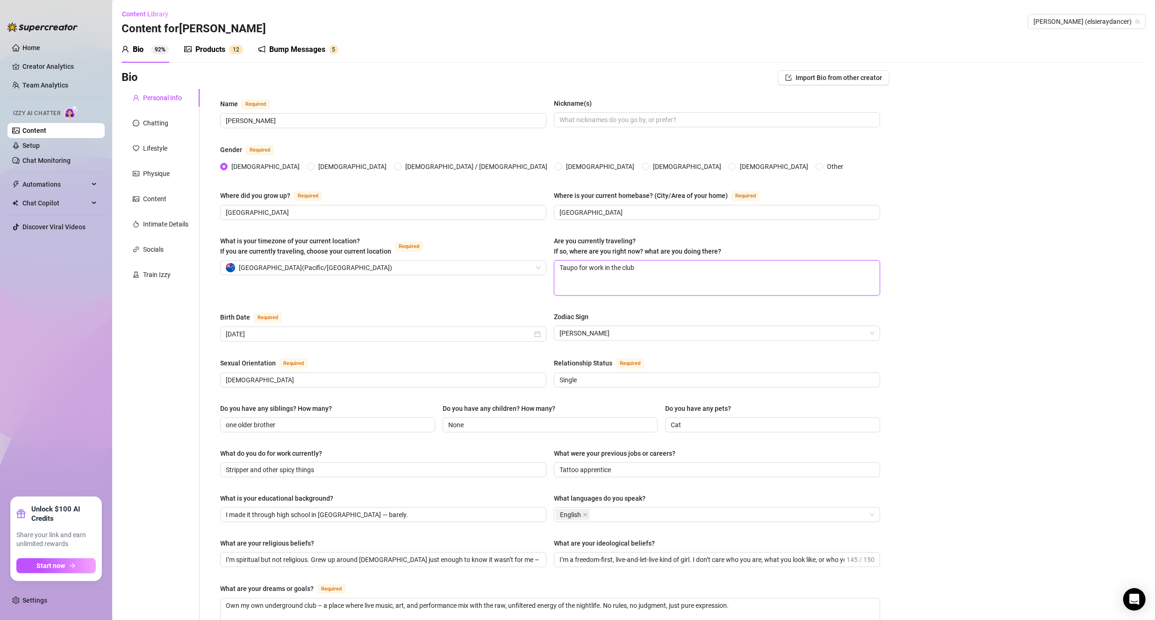
click at [557, 264] on textarea "Taupo for work in the club" at bounding box center [717, 277] width 325 height 35
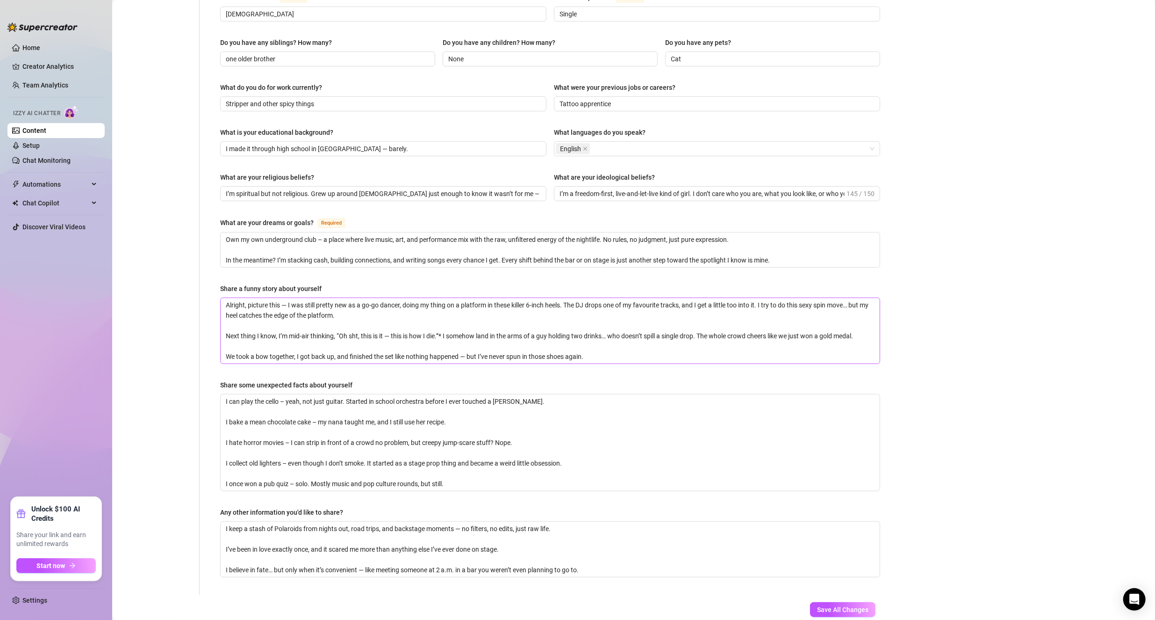
scroll to position [417, 0]
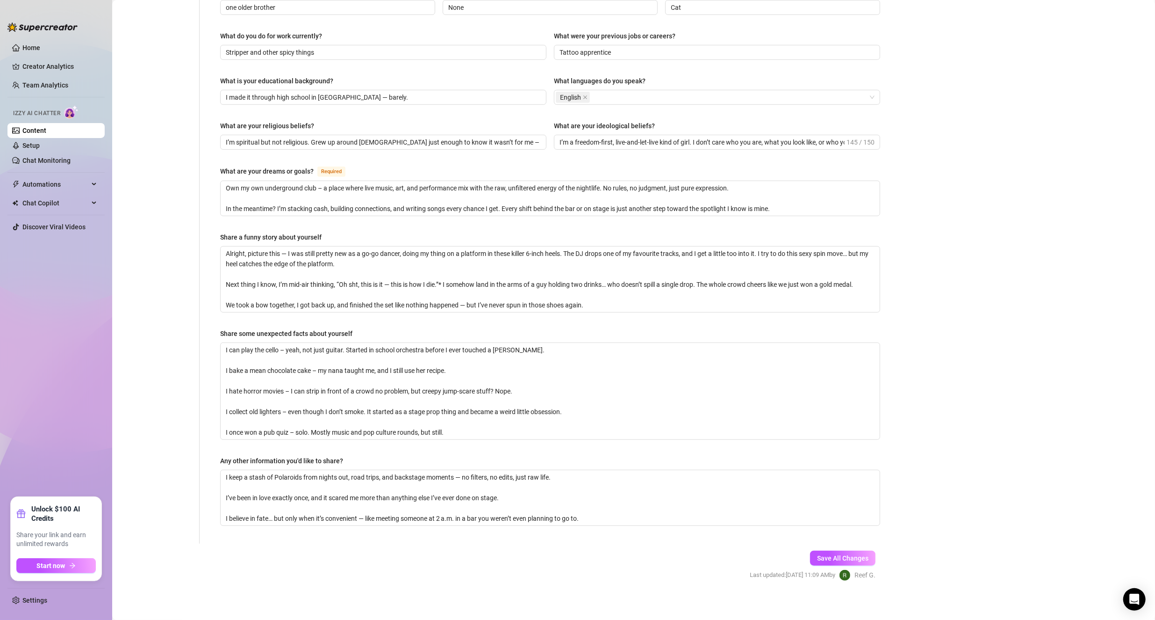
click at [557, 543] on div "Save All Changes Last updated: [DATE] 11:09 AM by [PERSON_NAME]" at bounding box center [813, 565] width 154 height 44
click at [557, 554] on span "Save All Changes" at bounding box center [842, 557] width 51 height 7
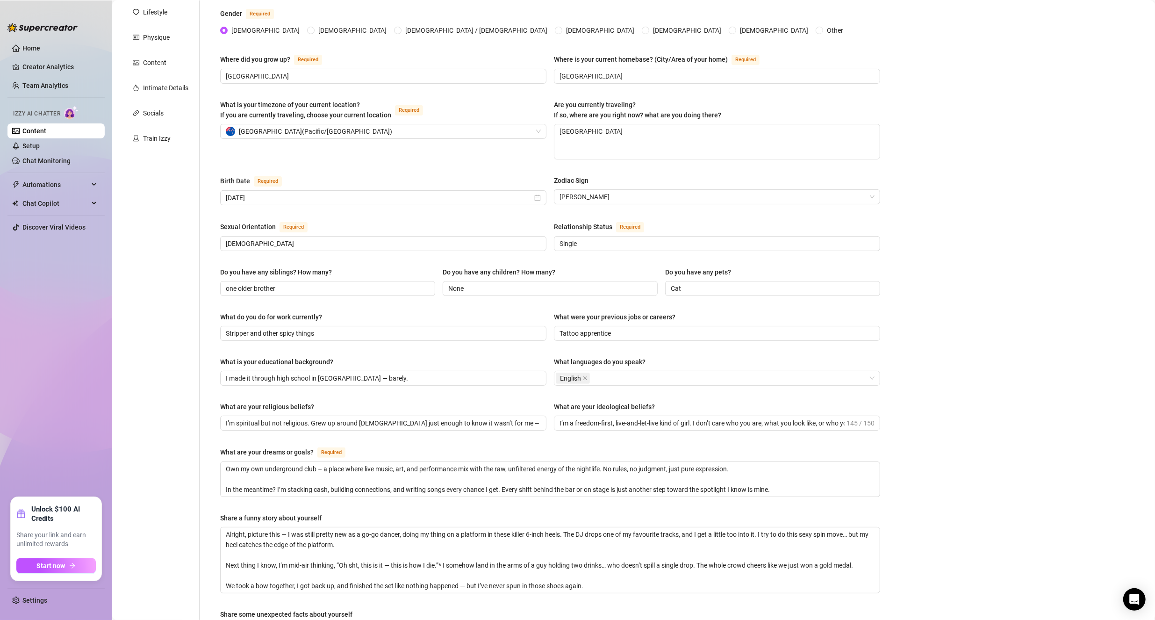
scroll to position [0, 0]
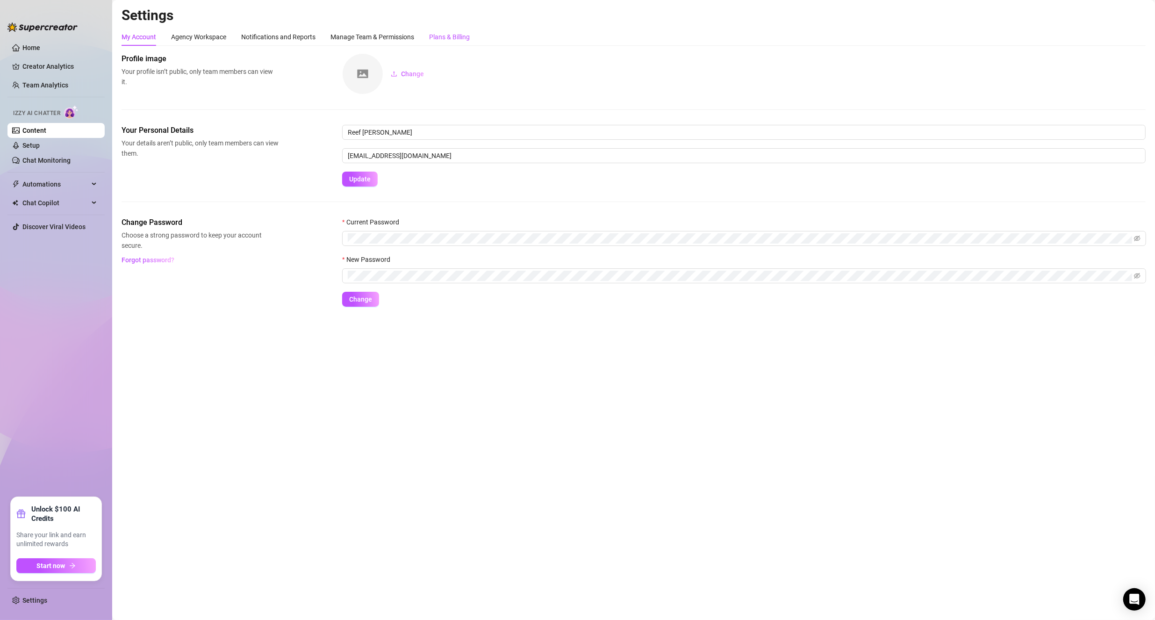
click at [456, 39] on div "Plans & Billing" at bounding box center [449, 37] width 41 height 10
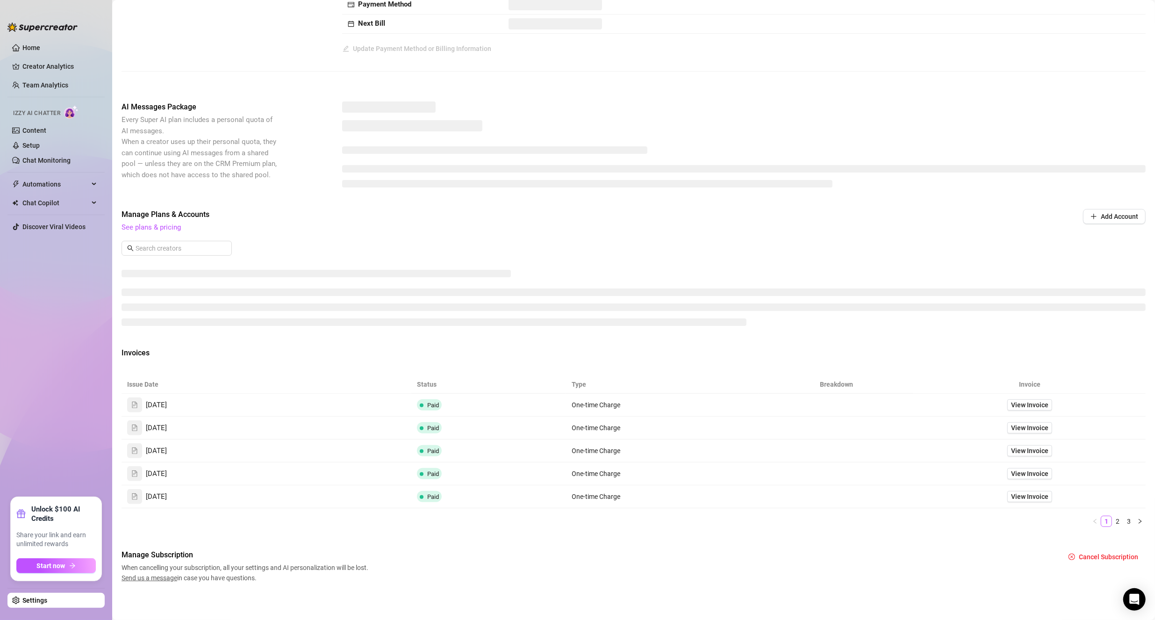
scroll to position [96, 0]
click at [169, 227] on link "See plans & pricing" at bounding box center [151, 227] width 59 height 8
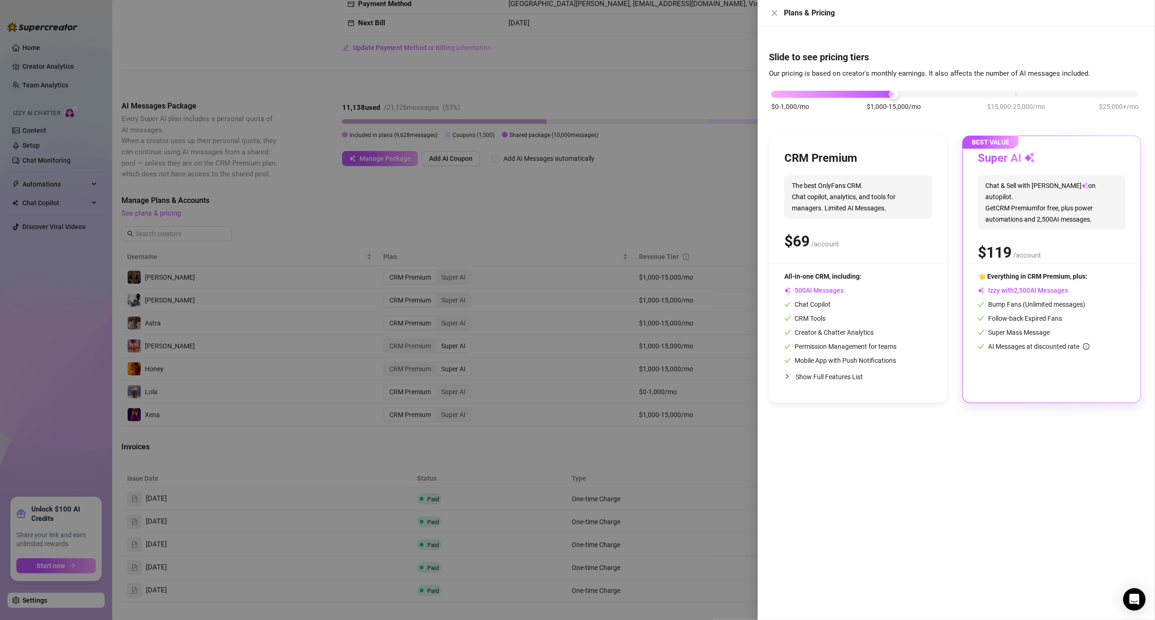
click at [557, 121] on div at bounding box center [577, 310] width 1155 height 620
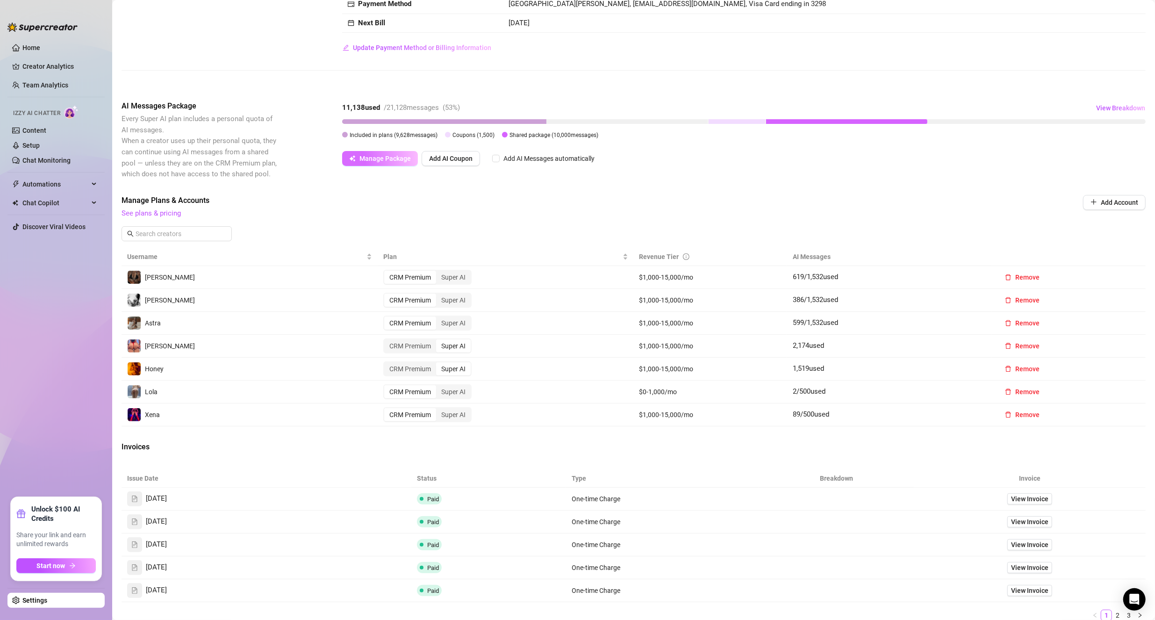
click at [392, 163] on button "Manage Package" at bounding box center [380, 158] width 76 height 15
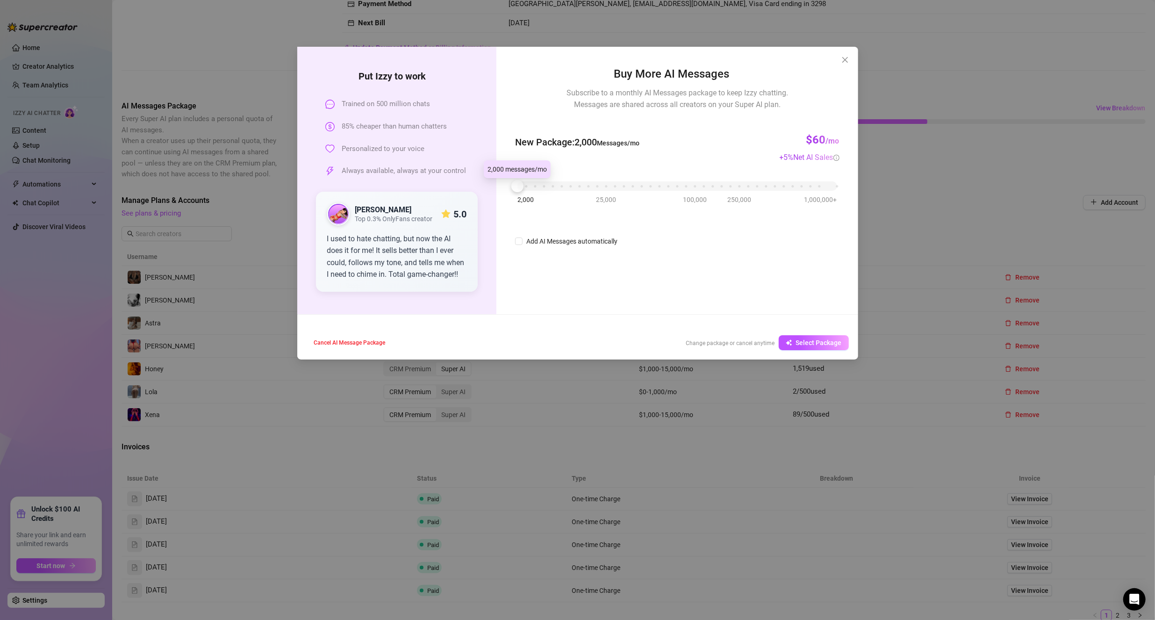
drag, startPoint x: 519, startPoint y: 138, endPoint x: 516, endPoint y: 154, distance: 15.6
click at [516, 154] on div "Buy More AI Messages Subscribe to a monthly AI Messages package to keep Izzy ch…" at bounding box center [677, 155] width 324 height 181
click at [557, 64] on div "Put [PERSON_NAME] to work Trained on 500 million chats 85% cheaper than human c…" at bounding box center [577, 310] width 1155 height 620
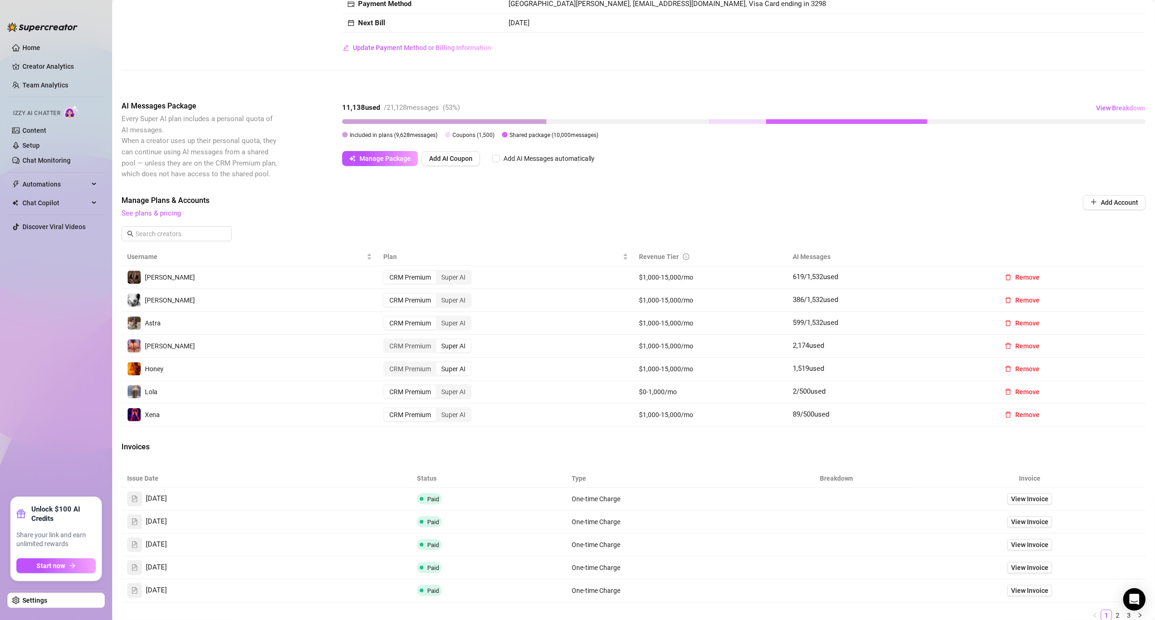
click at [487, 441] on div "Invoices" at bounding box center [634, 447] width 1025 height 13
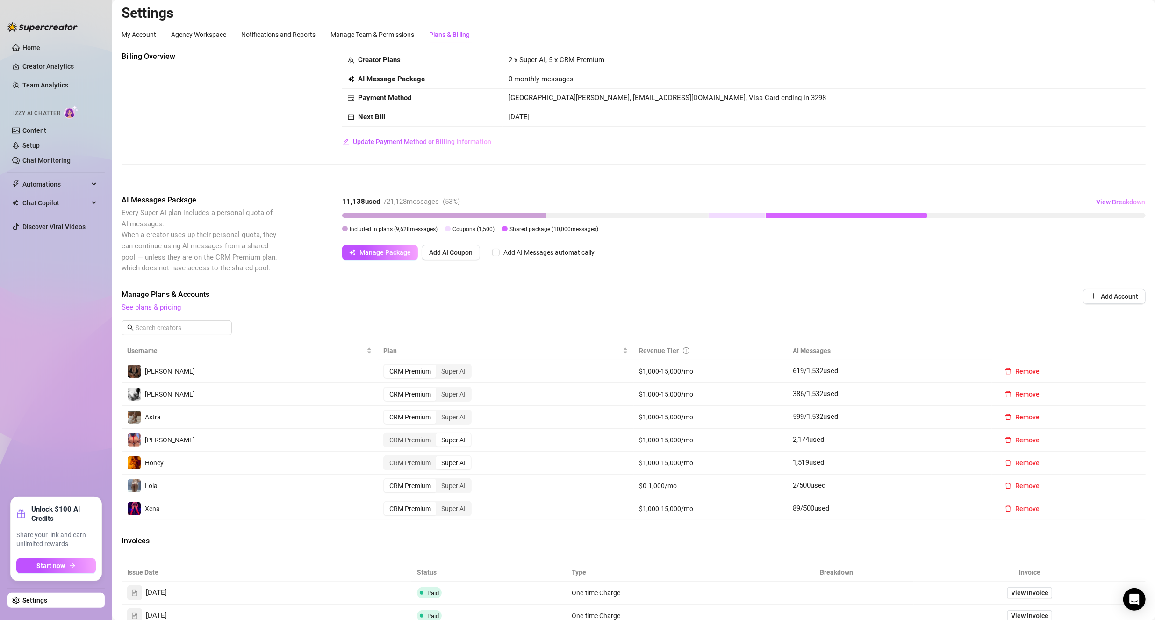
scroll to position [0, 0]
